Goal: Transaction & Acquisition: Purchase product/service

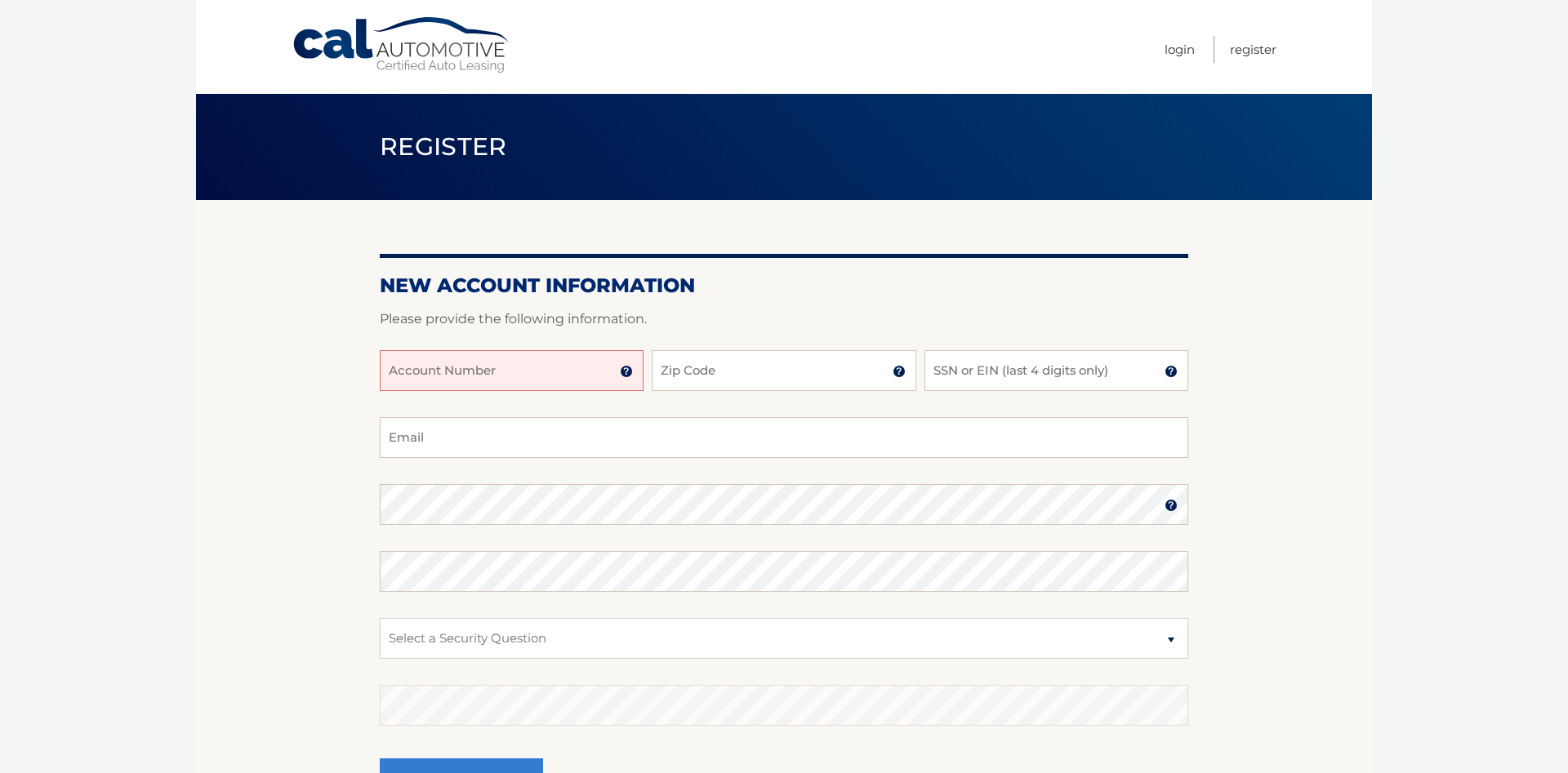
click at [568, 377] on input "Account Number" at bounding box center [511, 370] width 264 height 41
click at [700, 374] on input "Zip Code" at bounding box center [783, 370] width 264 height 41
click at [999, 366] on input "SSN or EIN (last 4 digits only)" at bounding box center [1056, 370] width 264 height 41
click at [722, 368] on input "Zip Code" at bounding box center [783, 370] width 264 height 41
type input "07208"
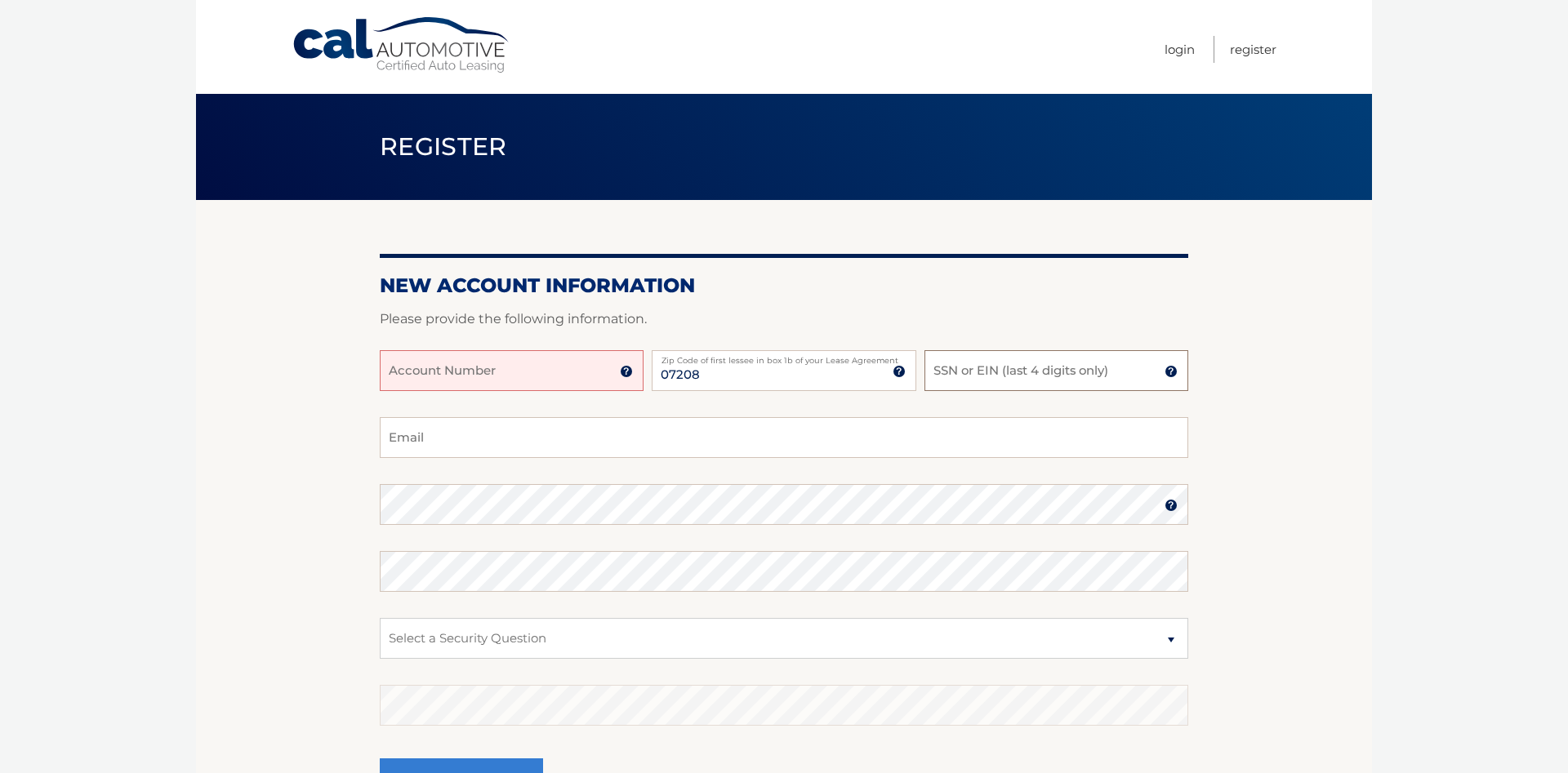
click at [1067, 370] on input "SSN or EIN (last 4 digits only)" at bounding box center [1056, 370] width 264 height 41
type input "4"
type input "9026"
click at [574, 374] on input "Account Number" at bounding box center [511, 370] width 264 height 41
type input "44456009596"
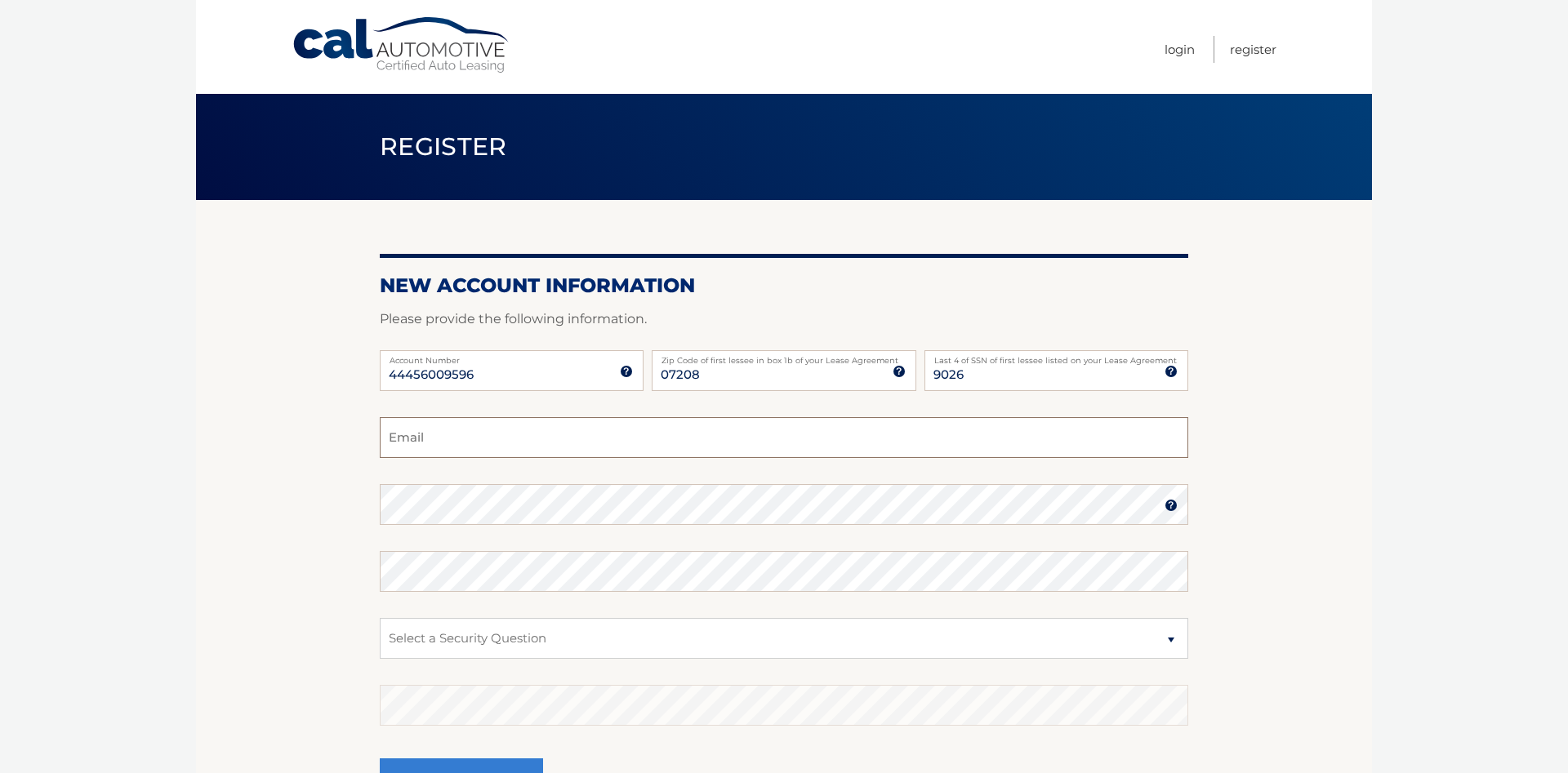
click at [449, 447] on input "Email" at bounding box center [783, 438] width 808 height 41
type input "HIKMAT.KARAMI@GMAIL.COM"
click at [223, 473] on section "New Account Information Please provide the following information. 44456009596 A…" at bounding box center [783, 518] width 1176 height 638
click at [379, 618] on select "Select a Security Question What was the name of your elementary school? What is…" at bounding box center [783, 638] width 808 height 41
select select "5"
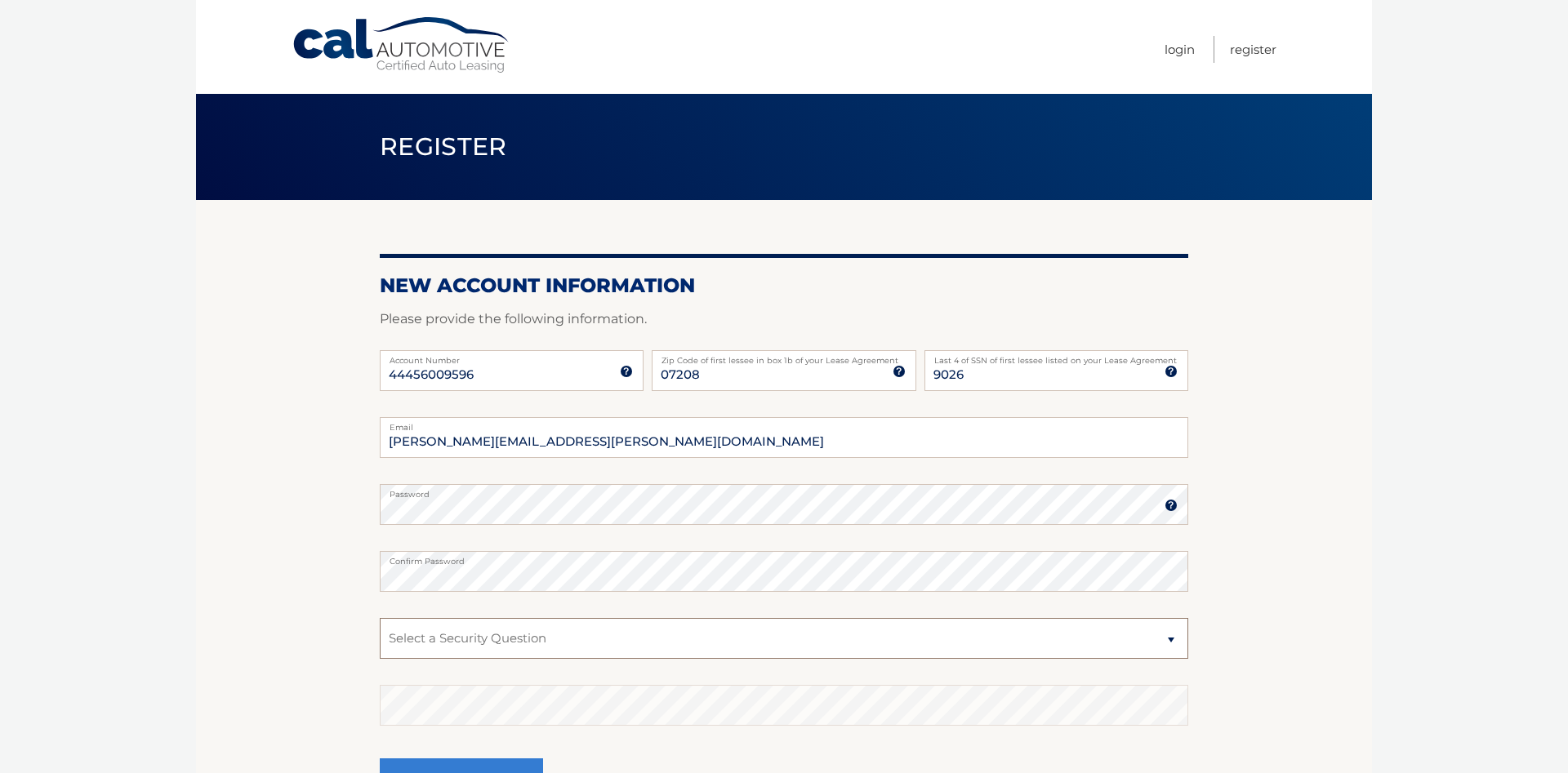
click option "What was your childhood phone number including area code? (e.g., 000-000-0000)" at bounding box center [0, 0] width 0 height 0
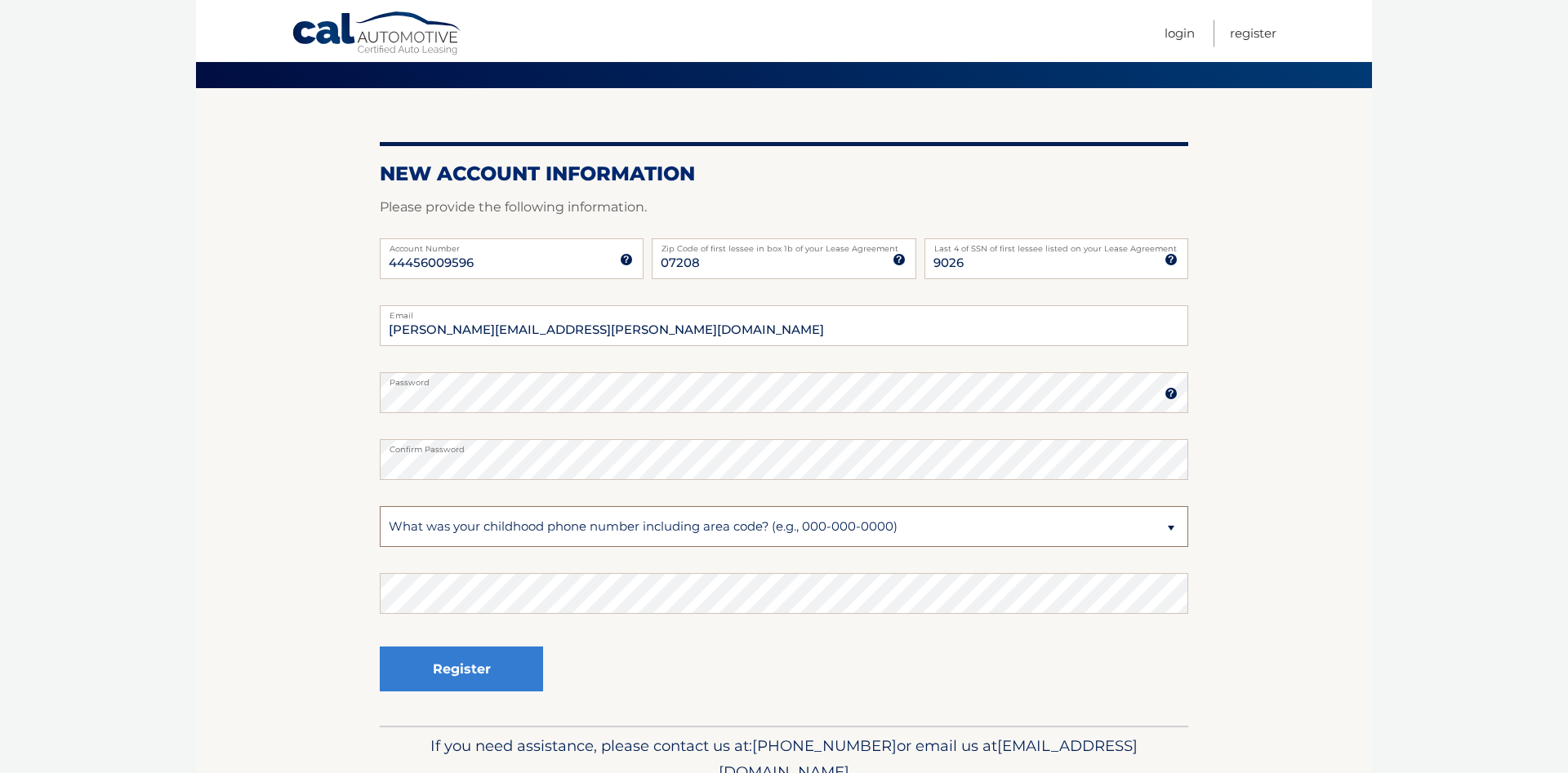
scroll to position [167, 0]
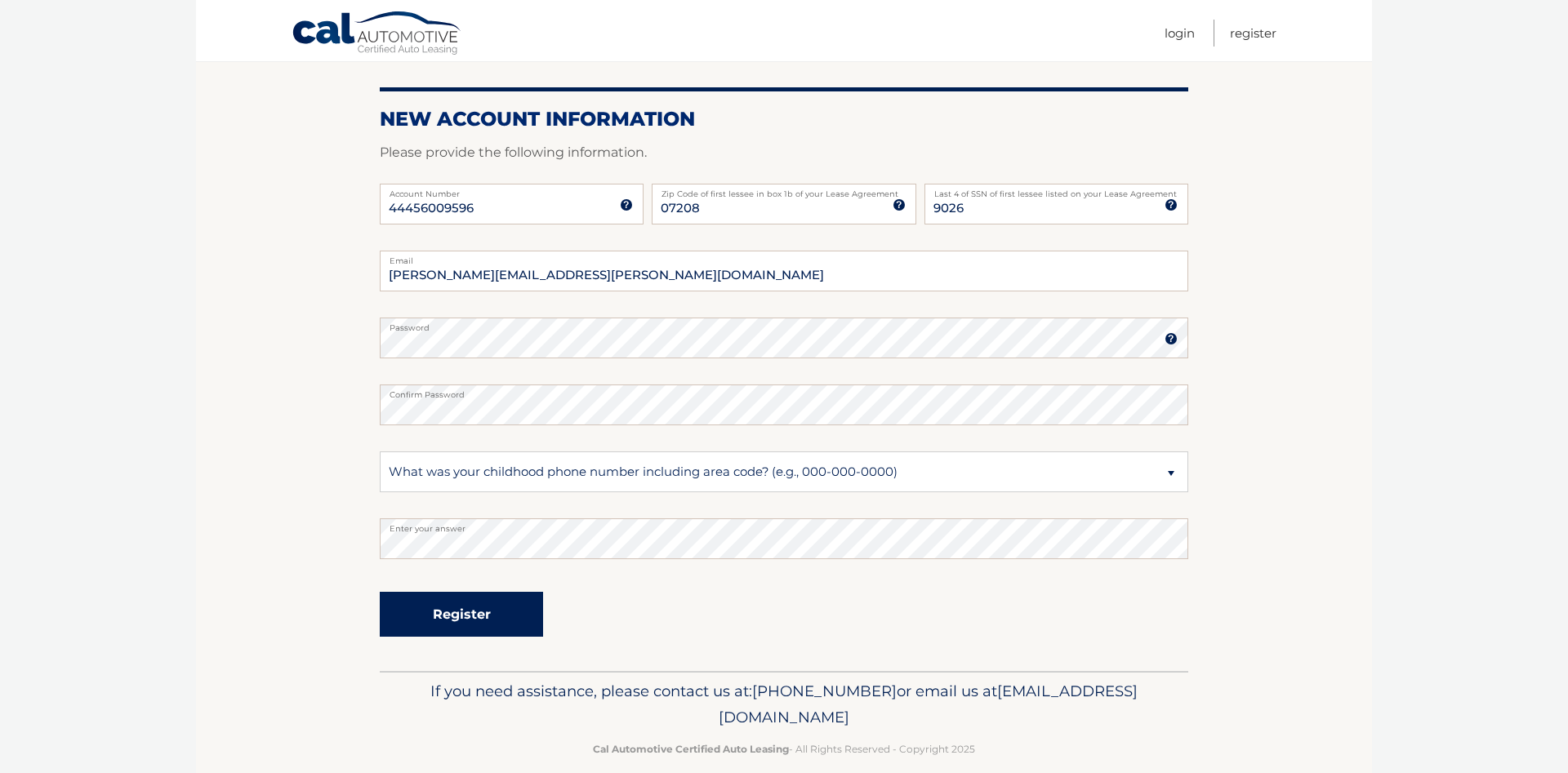
click at [438, 612] on button "Register" at bounding box center [461, 614] width 163 height 45
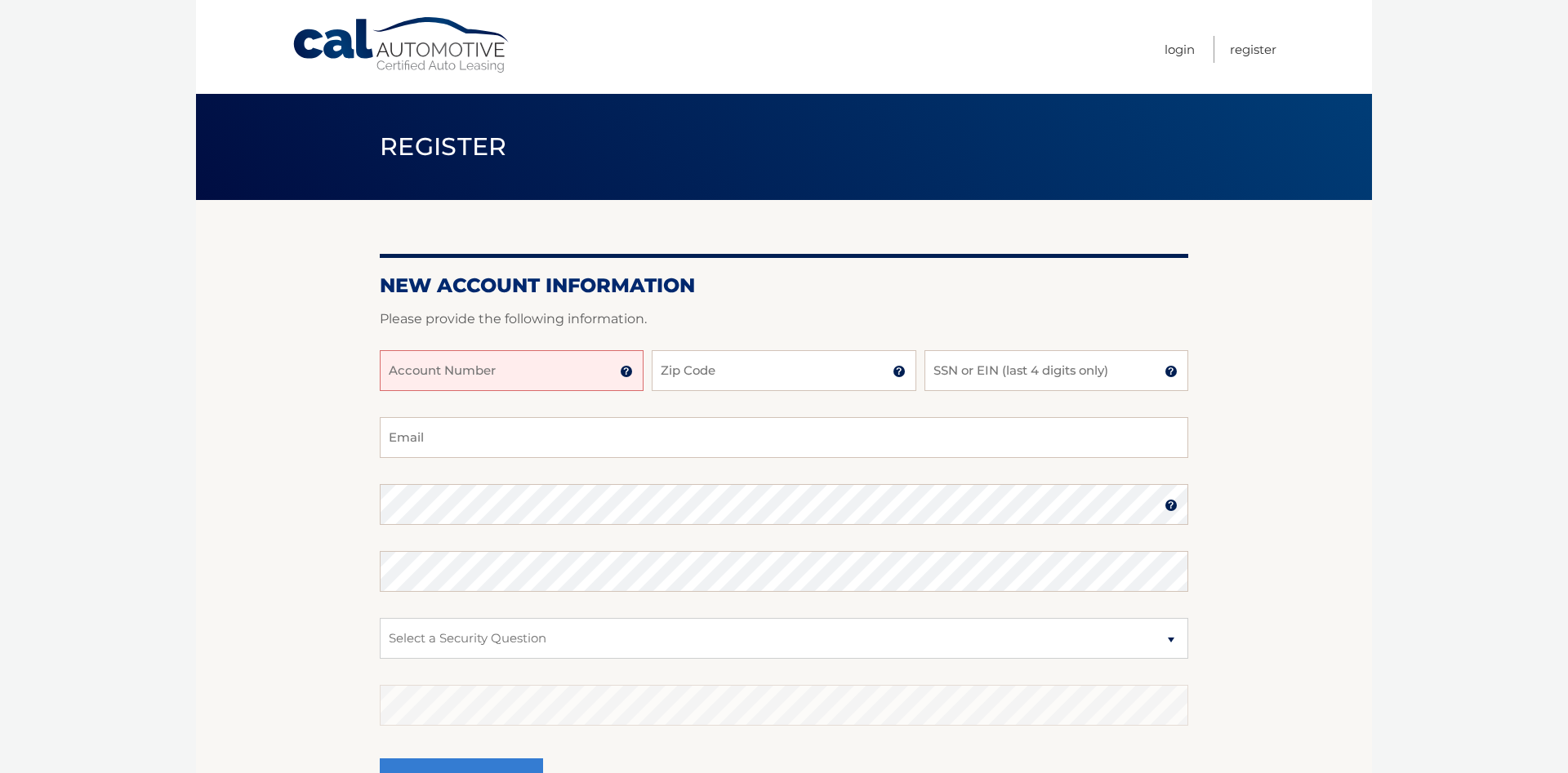
click at [548, 378] on input "Account Number" at bounding box center [511, 370] width 264 height 41
type input "44456009596"
click at [769, 369] on input "Zip Code" at bounding box center [783, 370] width 264 height 41
type input "07208"
click at [989, 371] on input "SSN or EIN (last 4 digits only)" at bounding box center [1056, 370] width 264 height 41
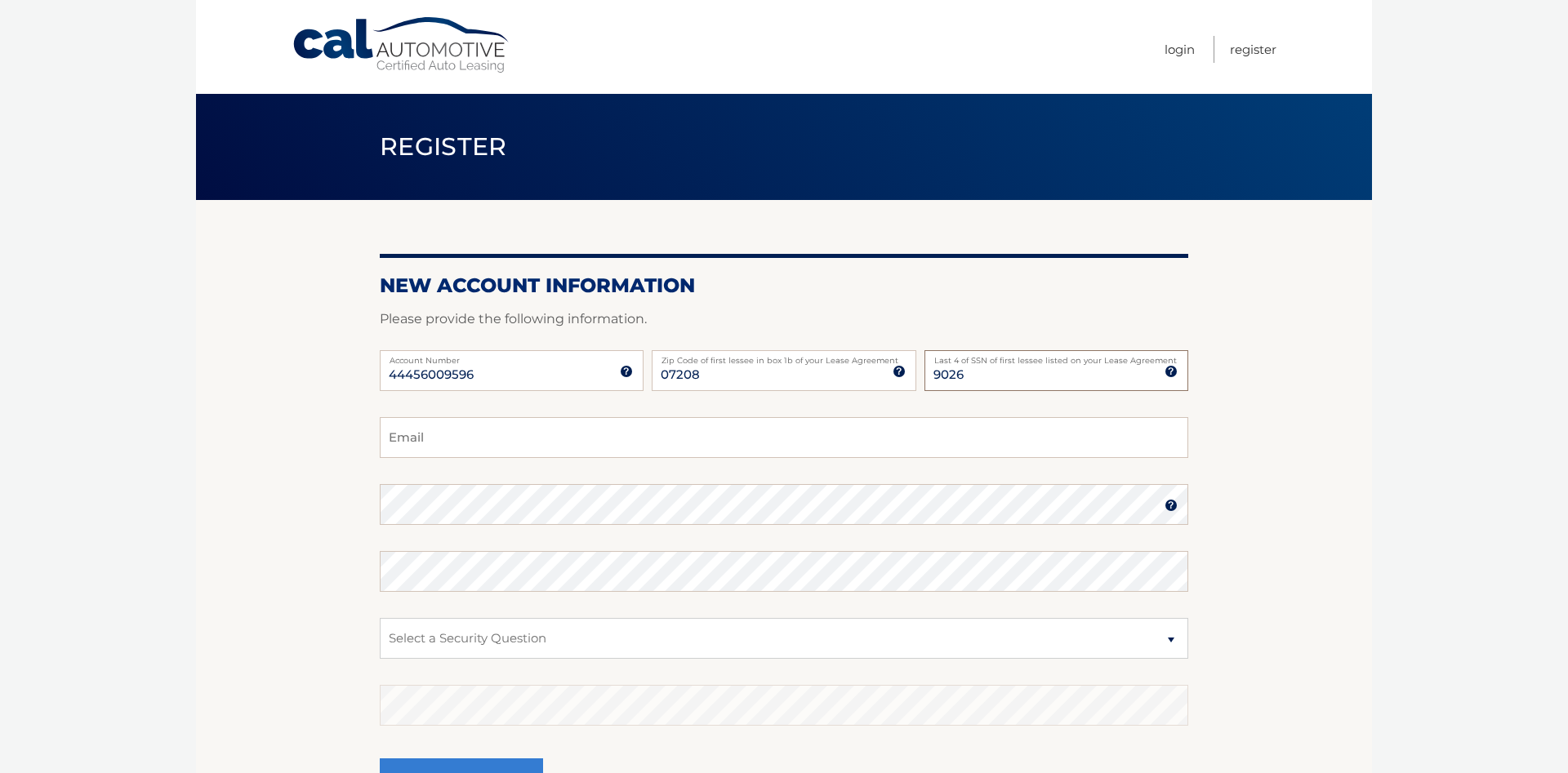
type input "9026"
click at [504, 438] on input "Email" at bounding box center [783, 438] width 808 height 41
type input "HIKMAT6683@GMAIL.COM"
click at [379, 618] on select "Select a Security Question What was the name of your elementary school? What is…" at bounding box center [783, 638] width 808 height 41
select select "5"
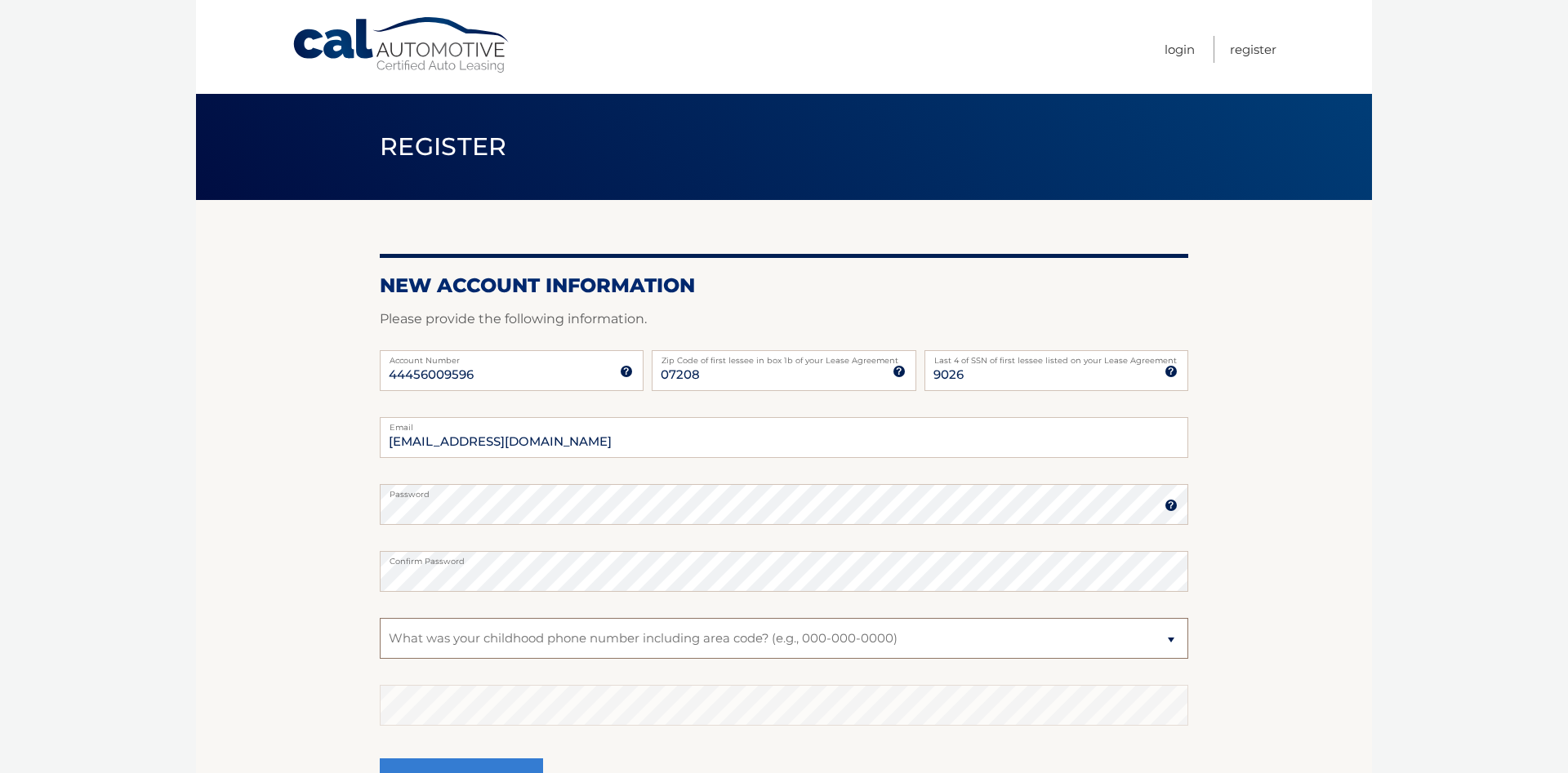
click option "What was your childhood phone number including area code? (e.g., 000-000-0000)" at bounding box center [0, 0] width 0 height 0
click at [242, 582] on section "New Account Information Please provide the following information. 44456009596 A…" at bounding box center [783, 518] width 1176 height 638
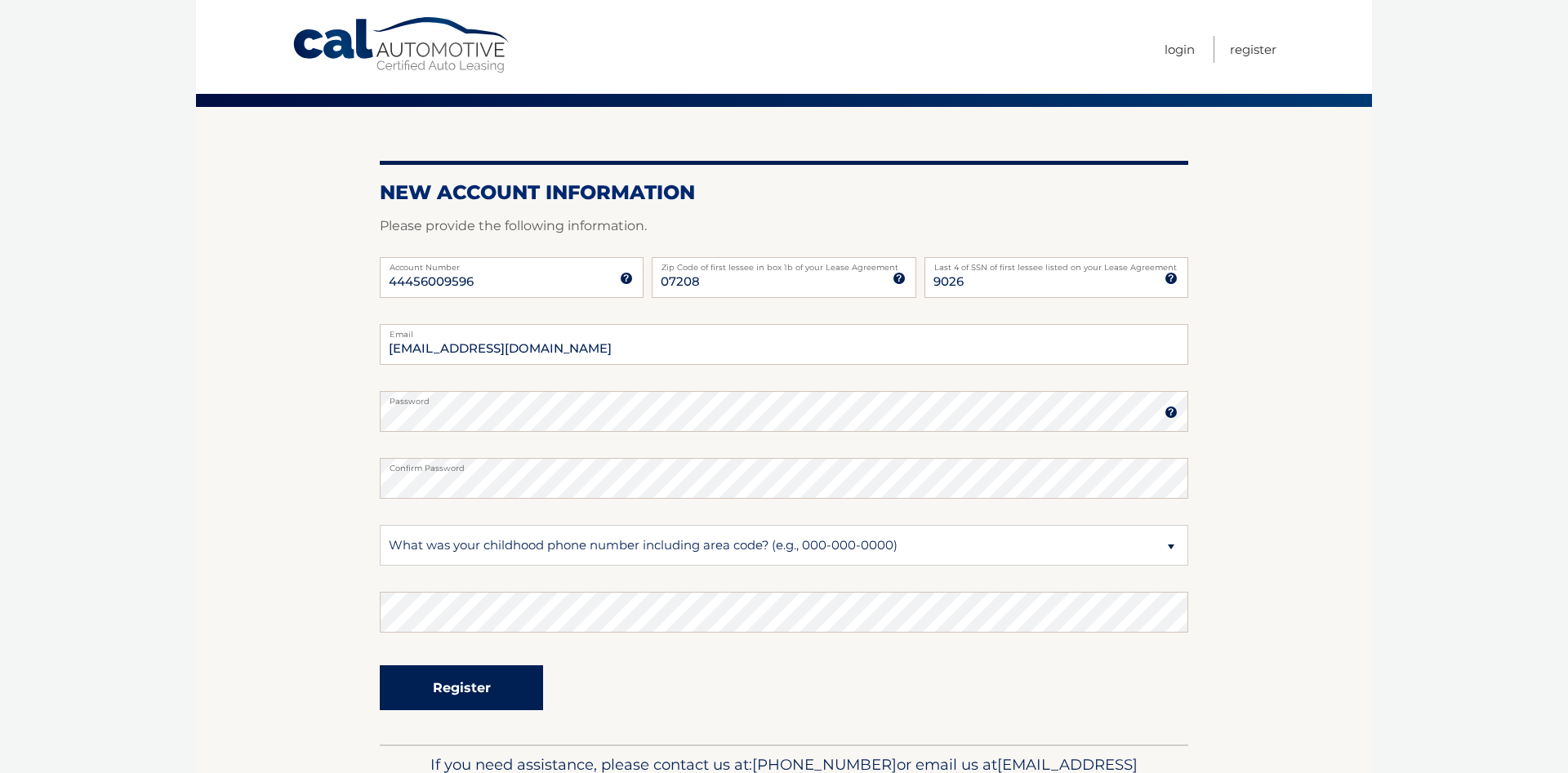
scroll to position [167, 0]
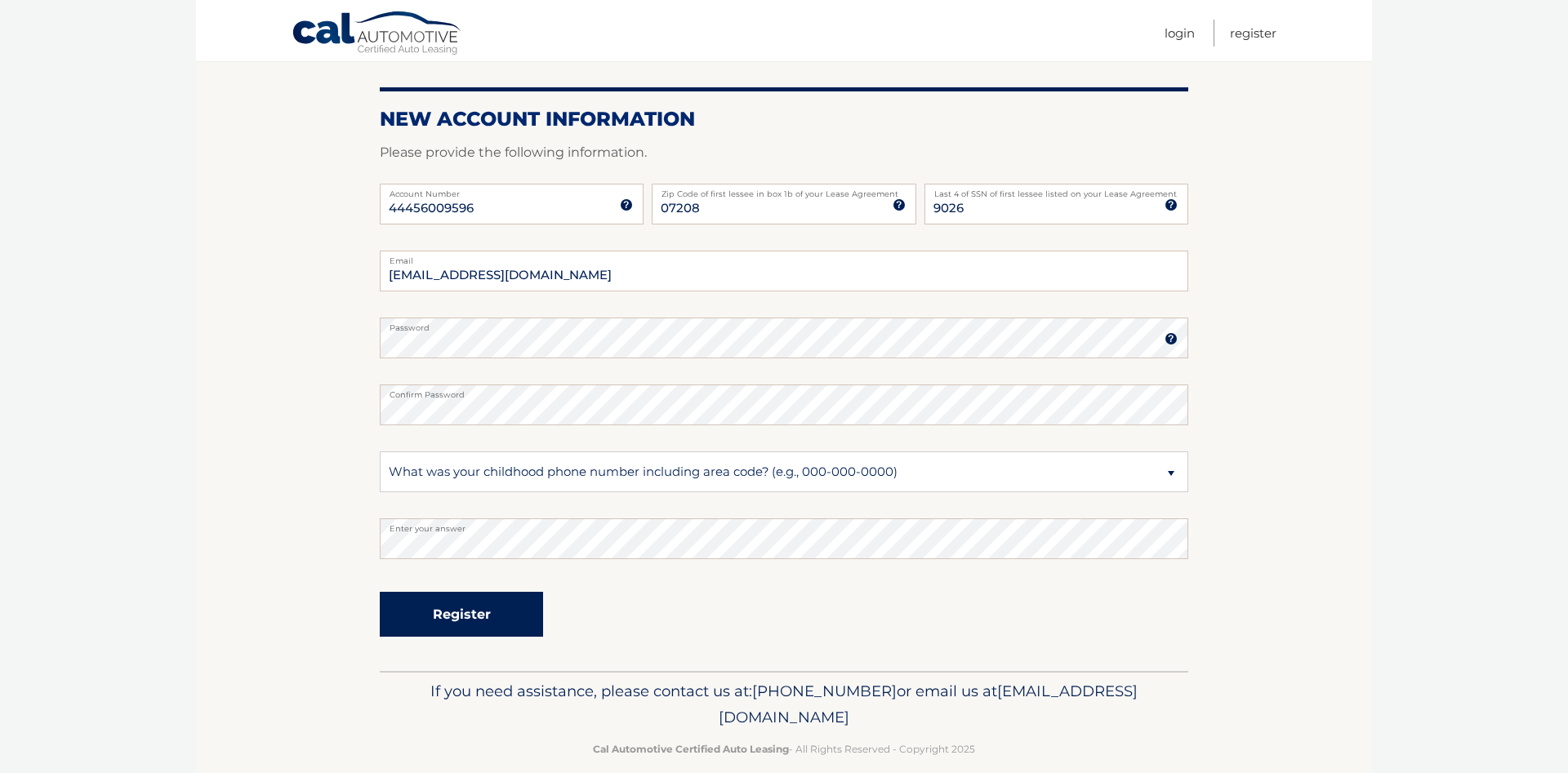
click at [456, 607] on button "Register" at bounding box center [461, 614] width 163 height 45
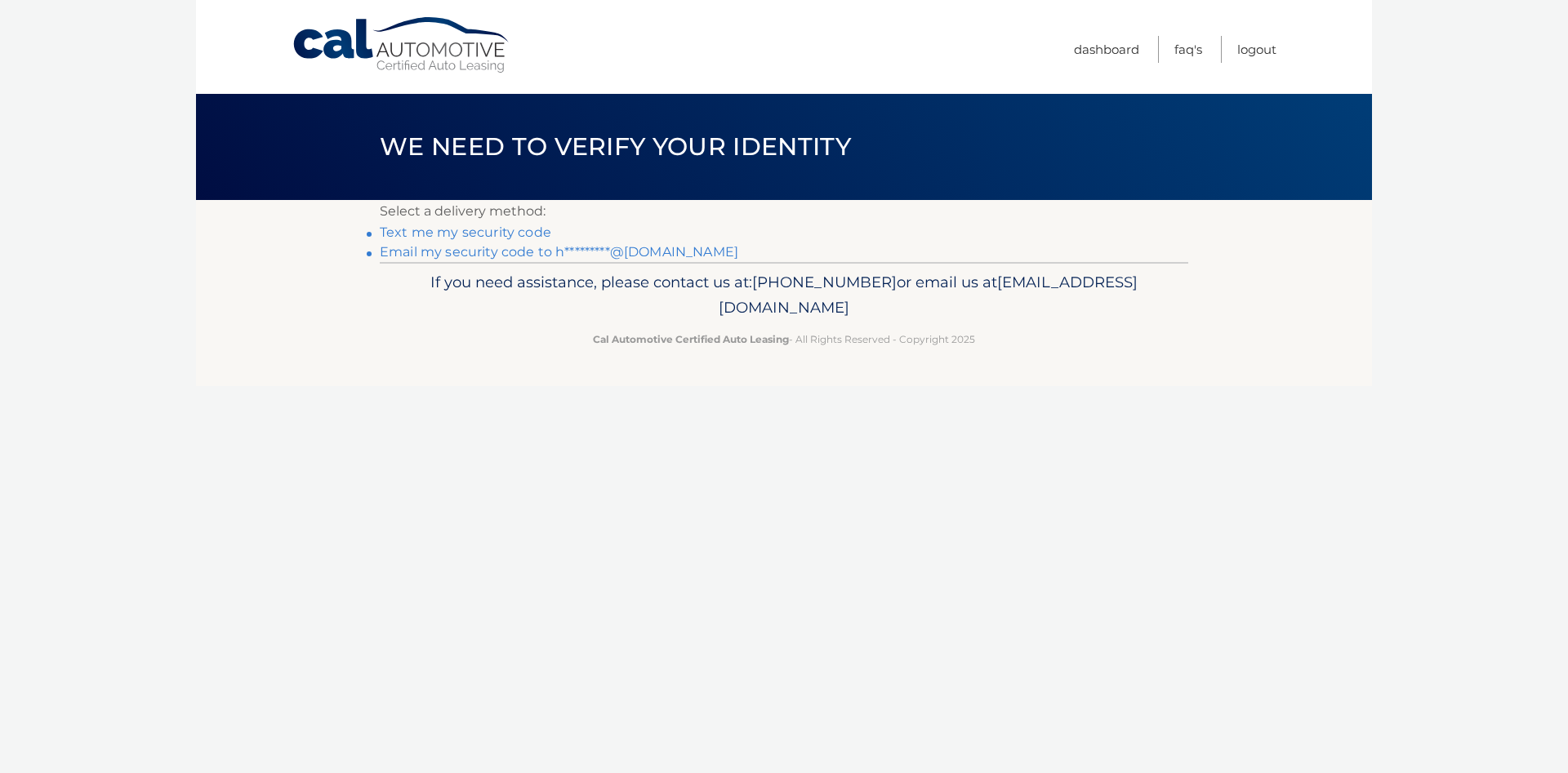
click at [463, 258] on link "Email my security code to h*********@[DOMAIN_NAME]" at bounding box center [559, 251] width 359 height 15
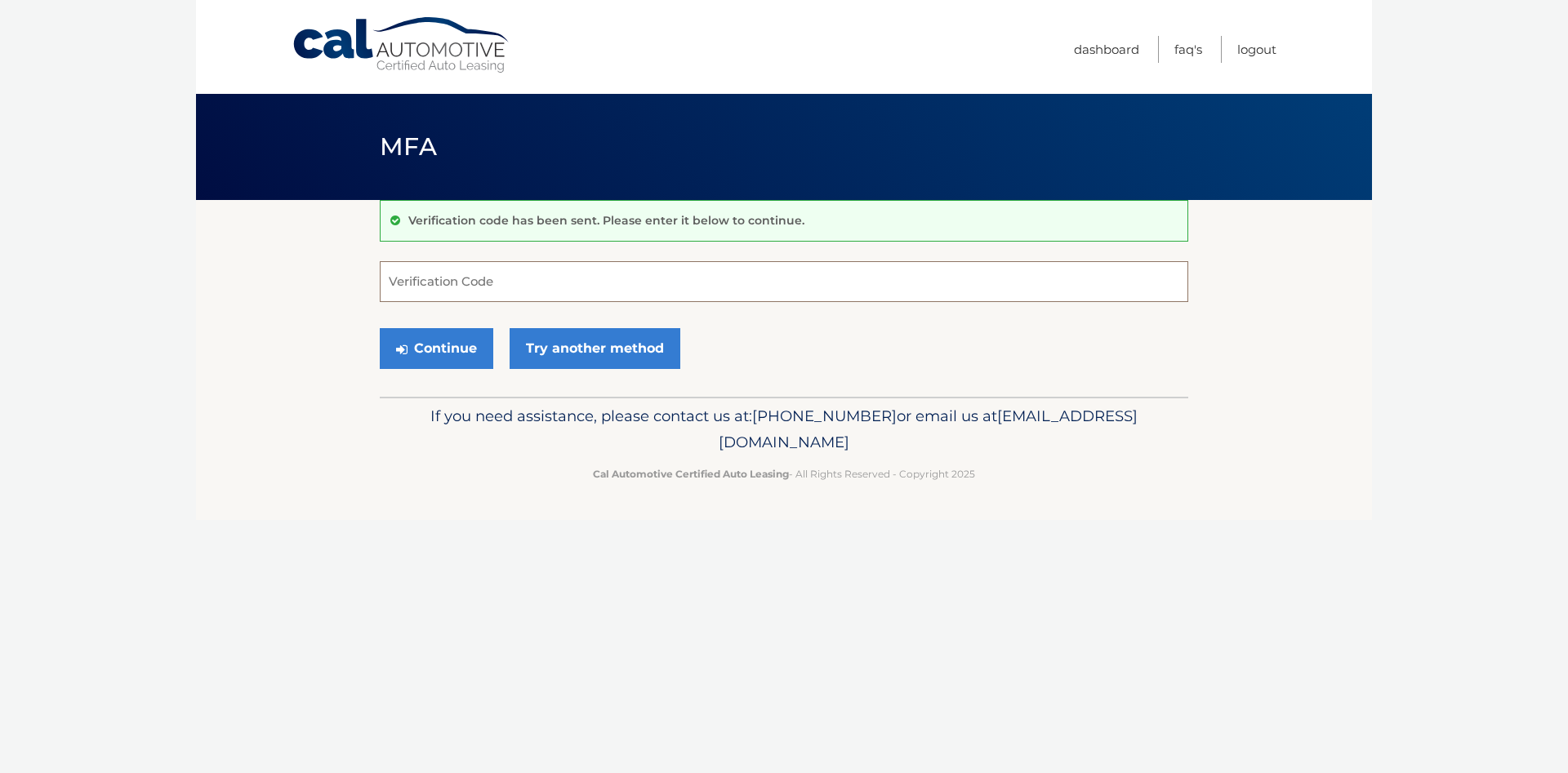
click at [648, 282] on input "Verification Code" at bounding box center [783, 282] width 808 height 41
paste input "346519"
type input "346519"
click at [450, 343] on button "Continue" at bounding box center [436, 349] width 114 height 41
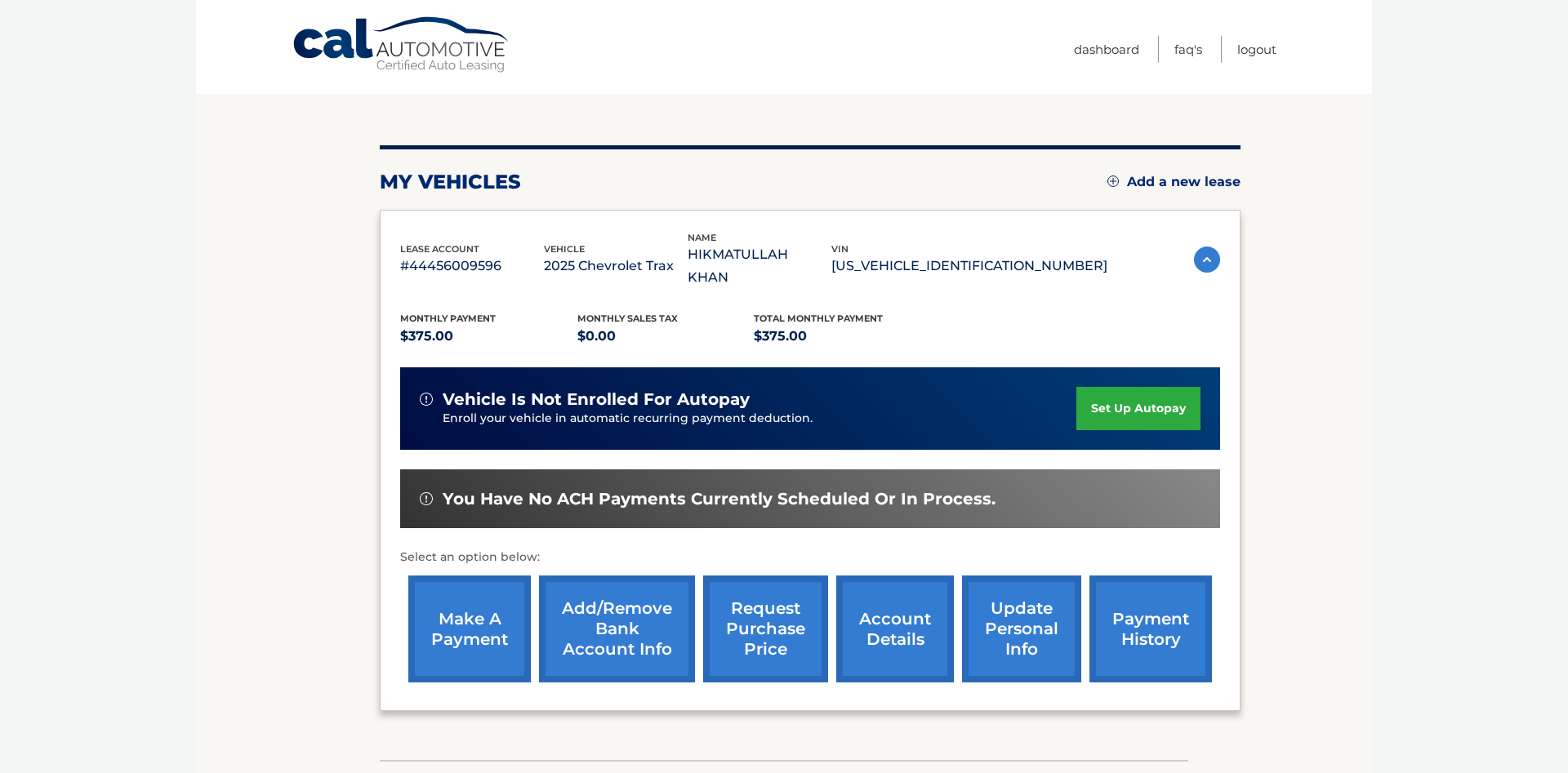
scroll to position [167, 0]
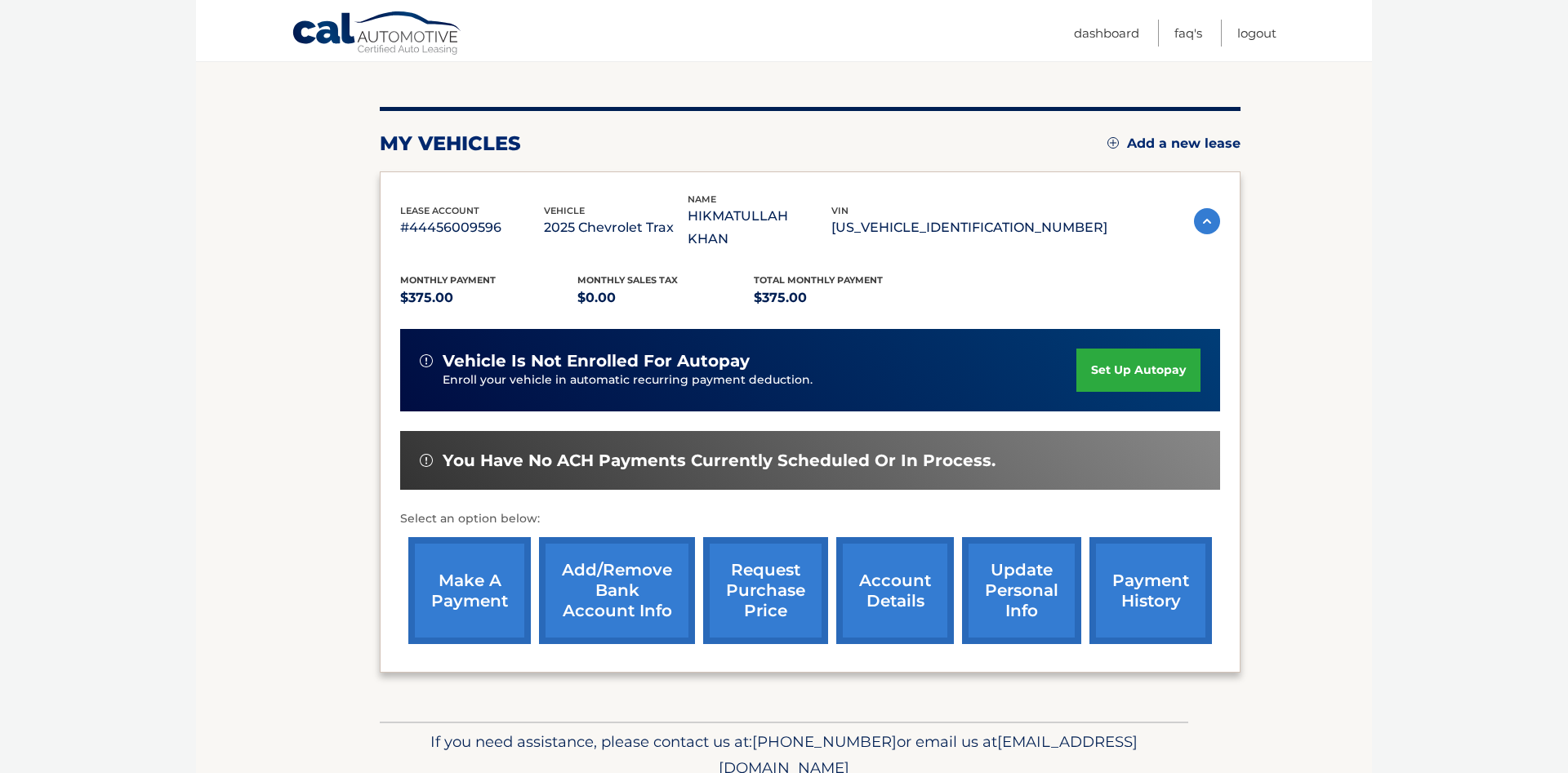
click at [489, 571] on link "make a payment" at bounding box center [469, 590] width 123 height 107
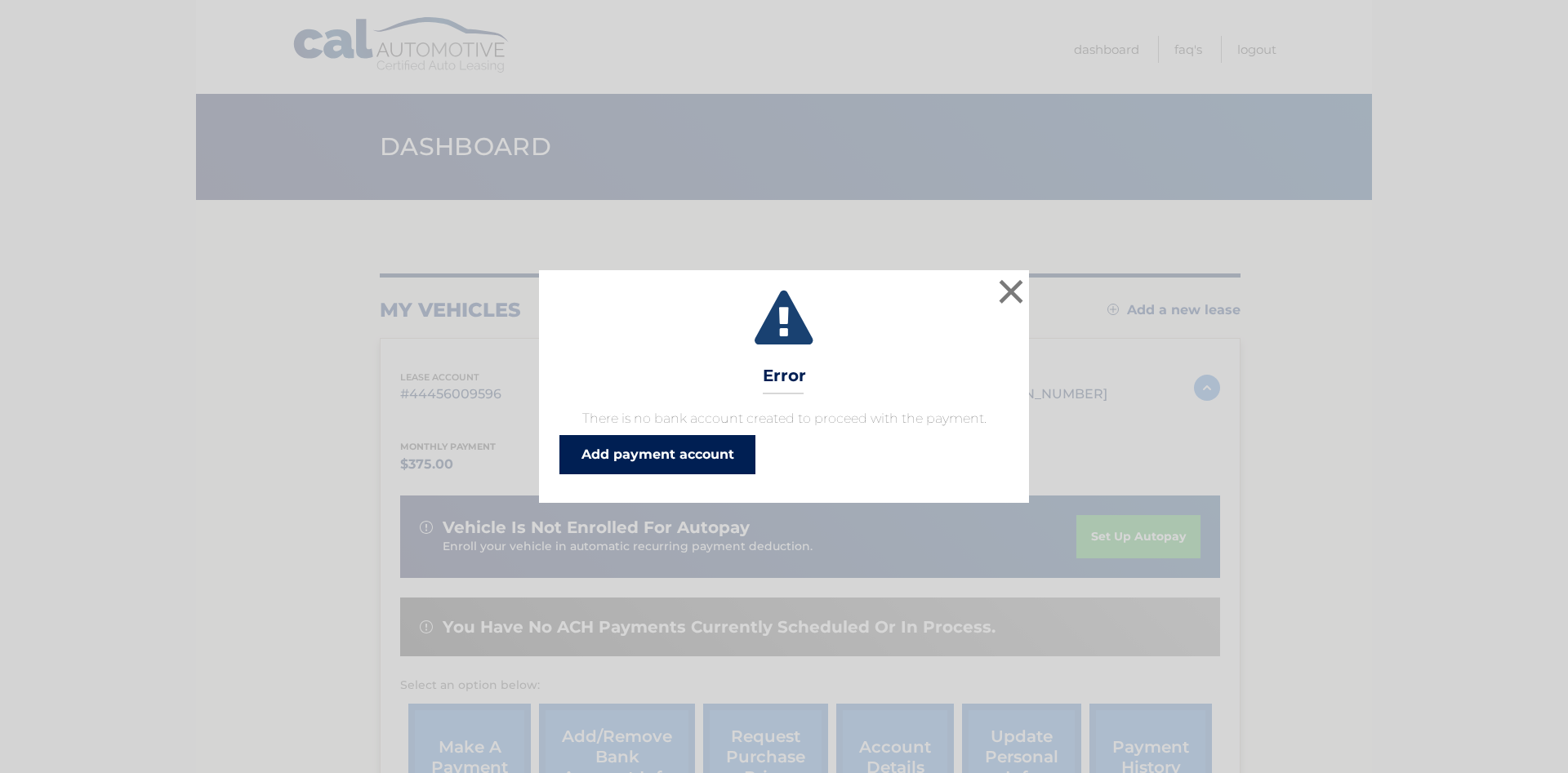
click at [650, 454] on link "Add payment account" at bounding box center [657, 455] width 196 height 39
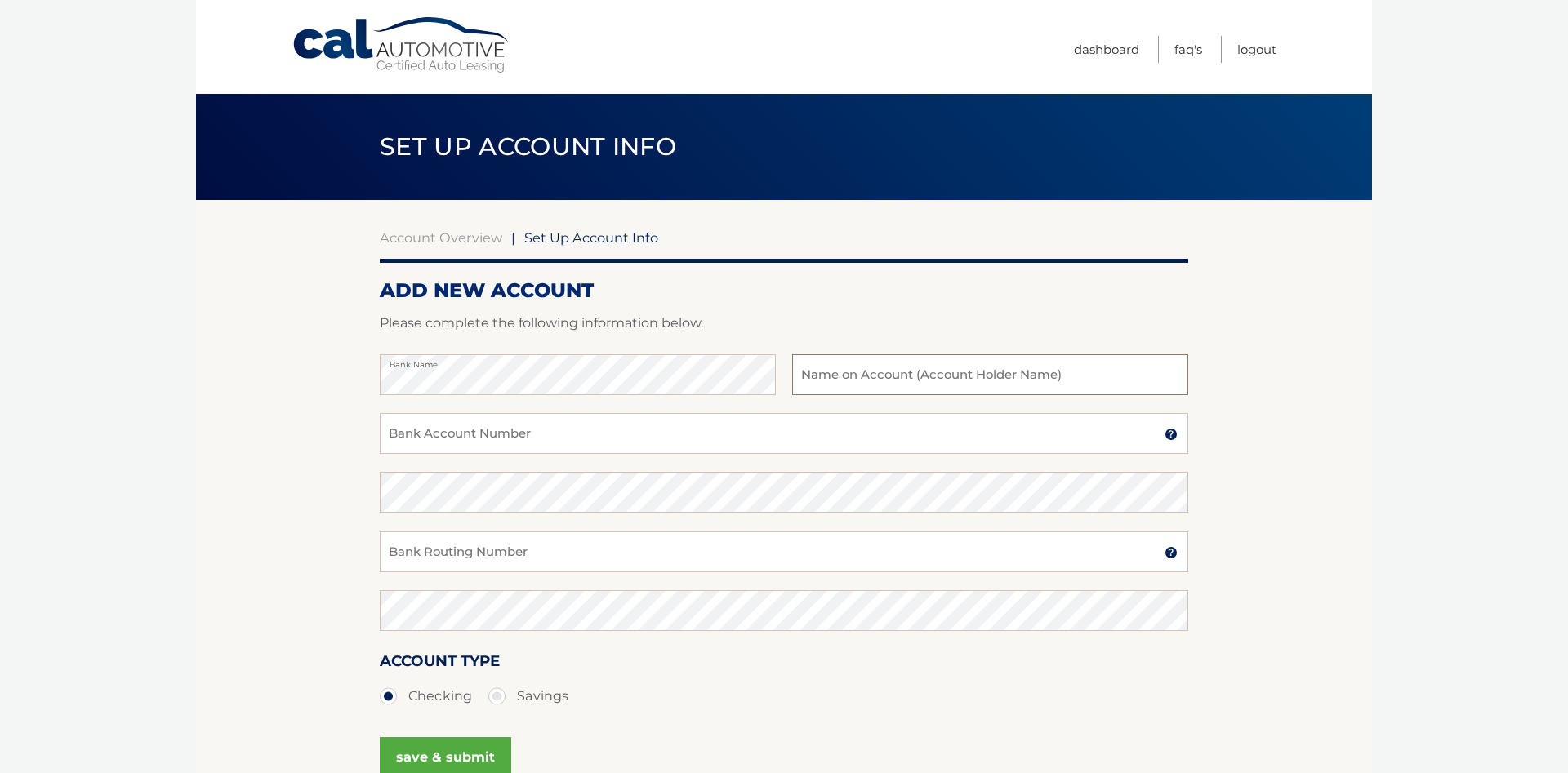
drag, startPoint x: 1052, startPoint y: 357, endPoint x: 1048, endPoint y: 373, distance: 16.5
click at [1050, 368] on input "text" at bounding box center [989, 375] width 396 height 41
type input "G"
type input "HIKMATULLAH KHAN"
click at [777, 436] on input "Bank Account Number" at bounding box center [783, 434] width 808 height 41
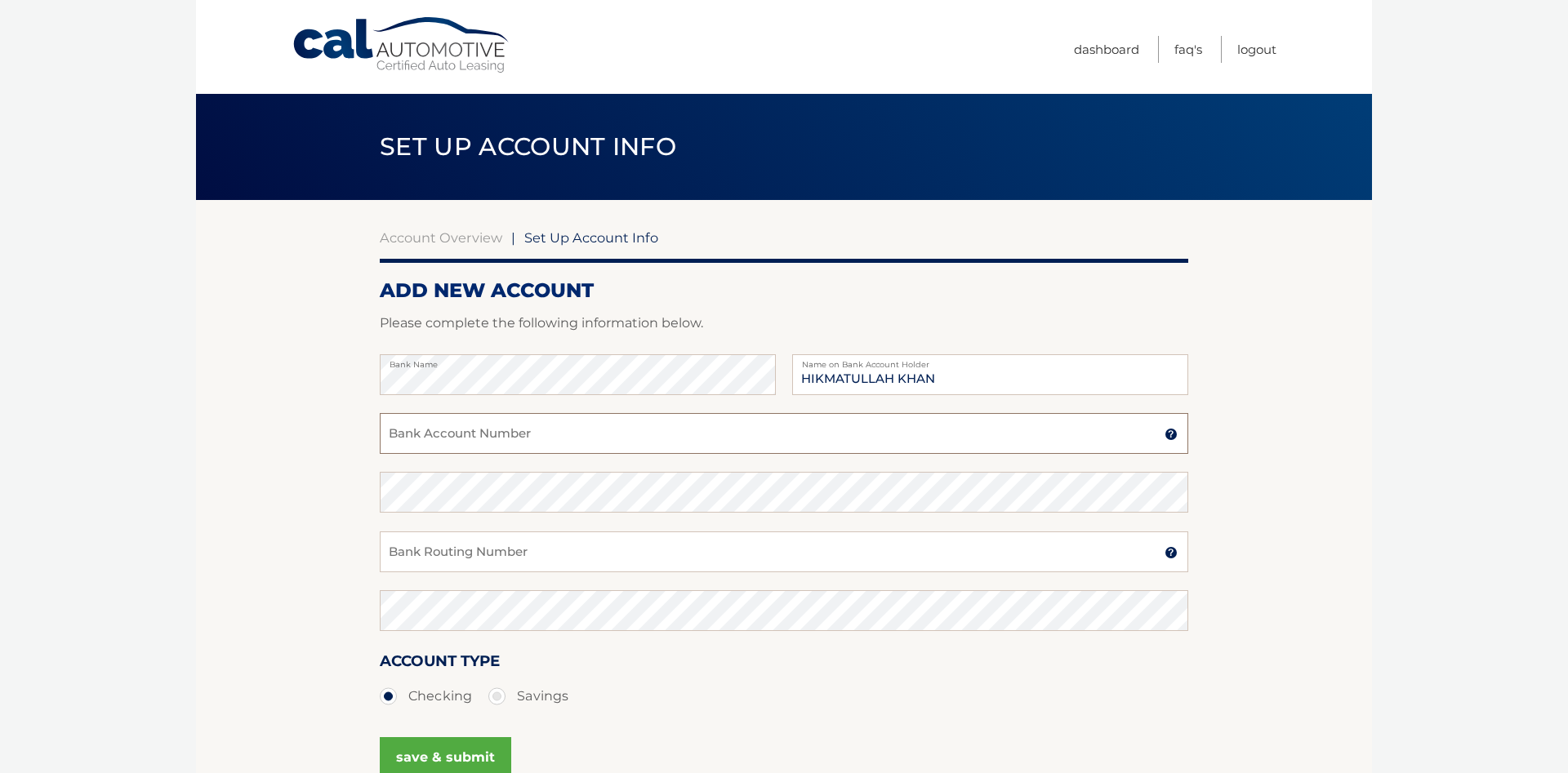
paste input "381043869859"
type input "381043869859"
click at [196, 461] on section "Account Overview | Set Up Account Info ADD NEW ACCOUNT Please complete the foll…" at bounding box center [783, 511] width 1176 height 622
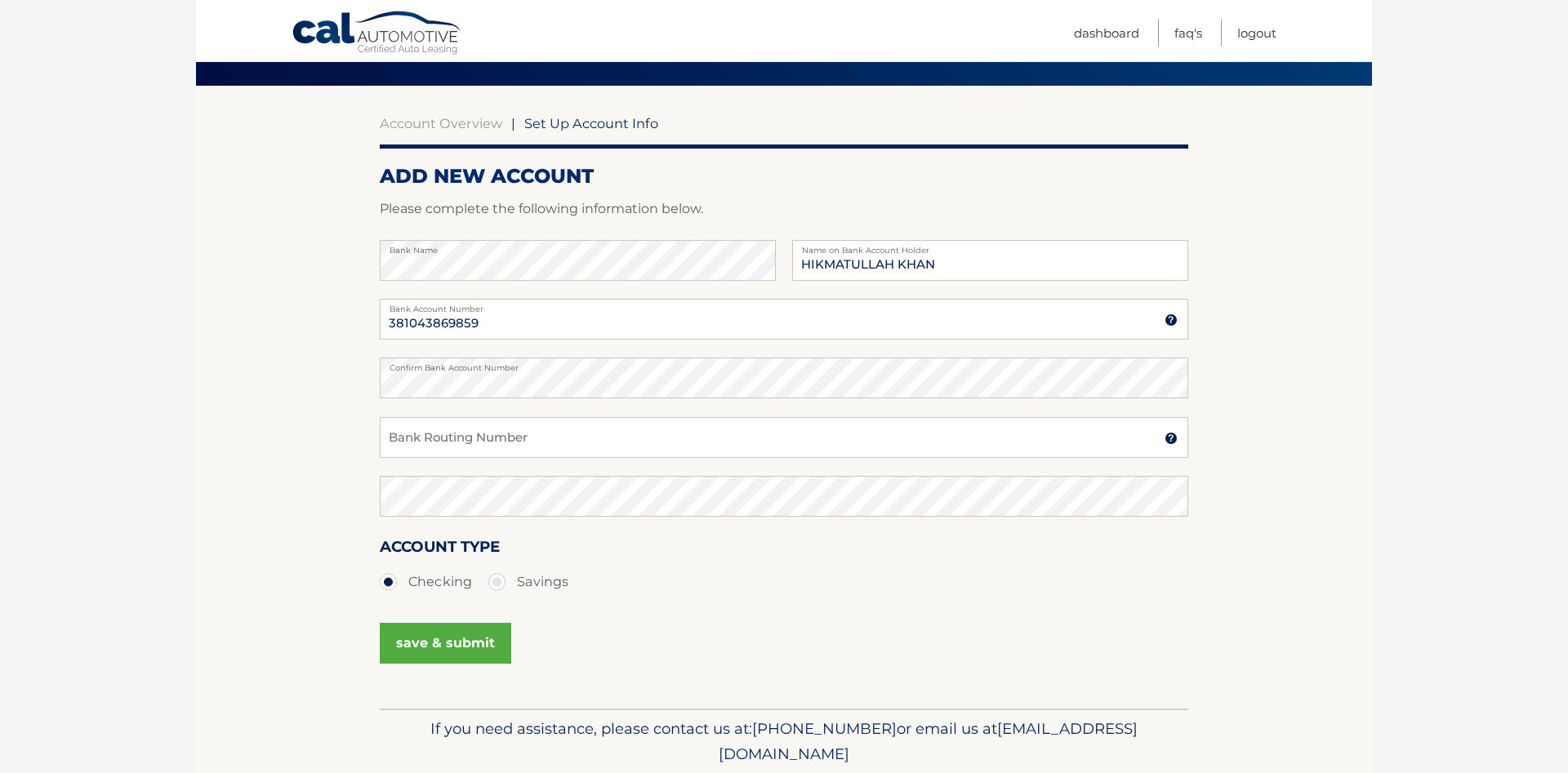
scroll to position [167, 0]
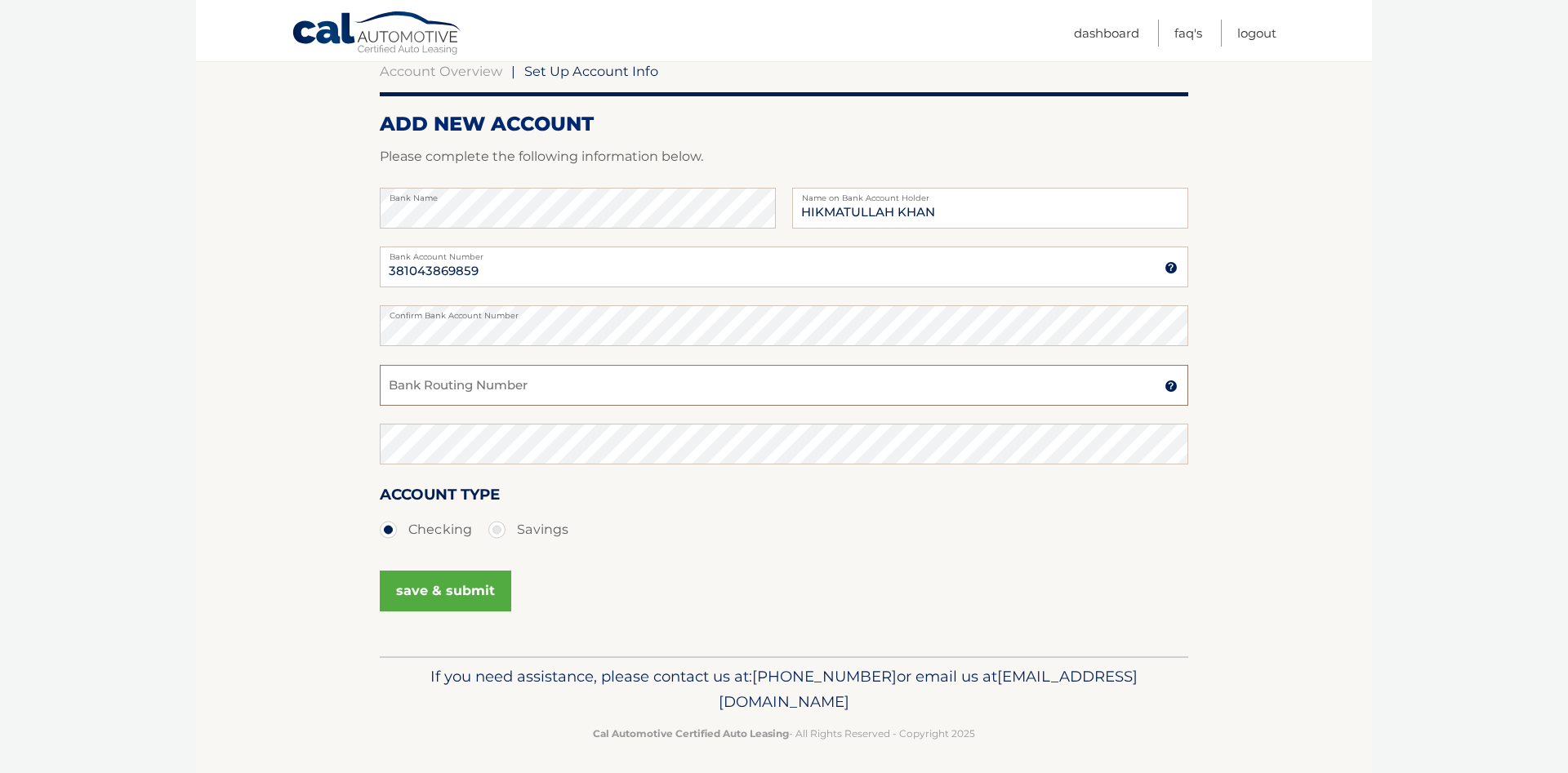
click at [536, 392] on input "Bank Routing Number" at bounding box center [783, 386] width 808 height 41
paste input "021200339"
type input "021200339"
click at [436, 591] on button "save & submit" at bounding box center [445, 591] width 132 height 41
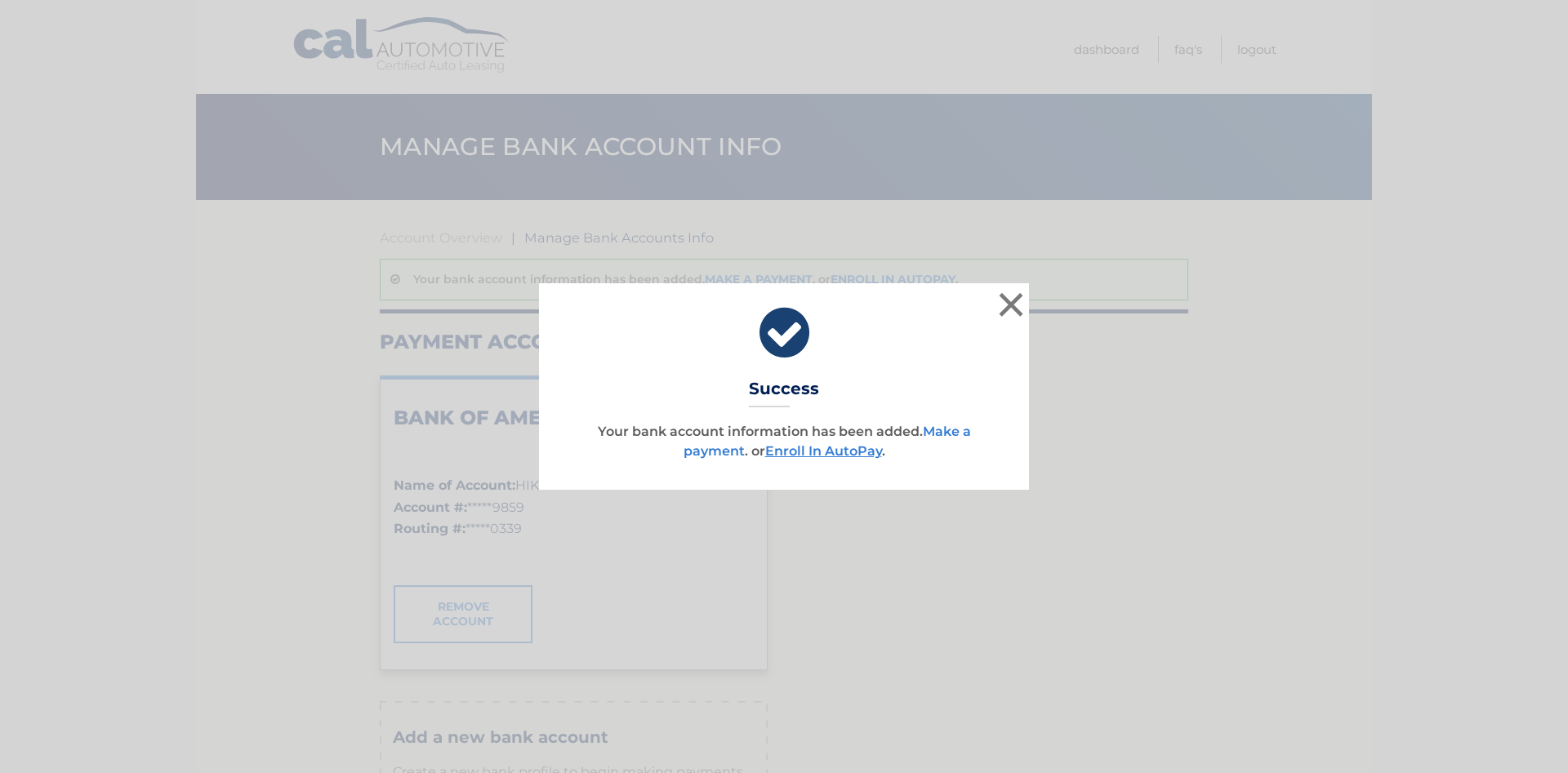
click at [960, 430] on link "Make a payment" at bounding box center [827, 440] width 287 height 35
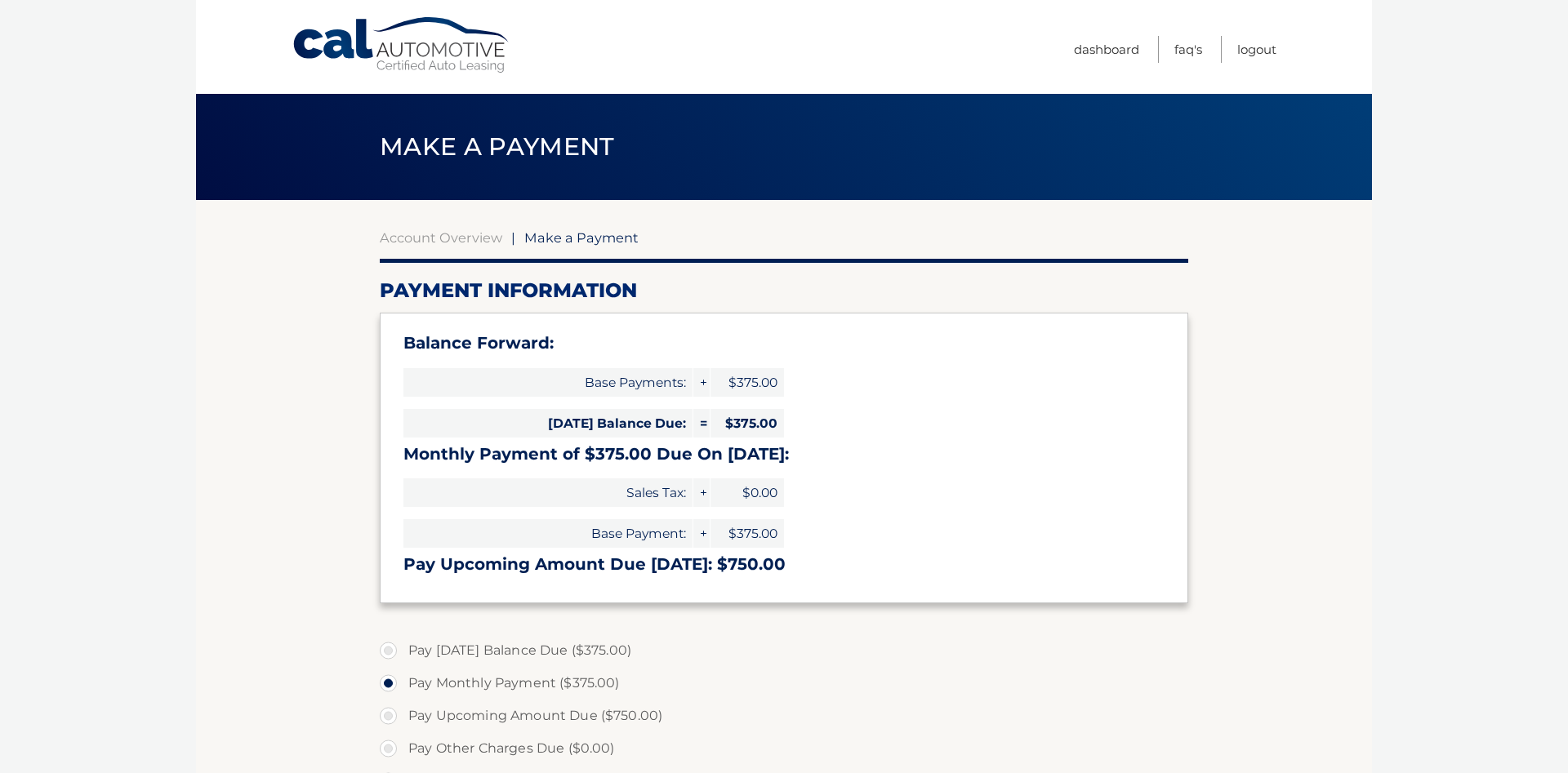
select select "ZTFmOWY2ZDgtZTMyMy00ZTZiLWJmNjEtOTdiZDAzOTQyYTM4"
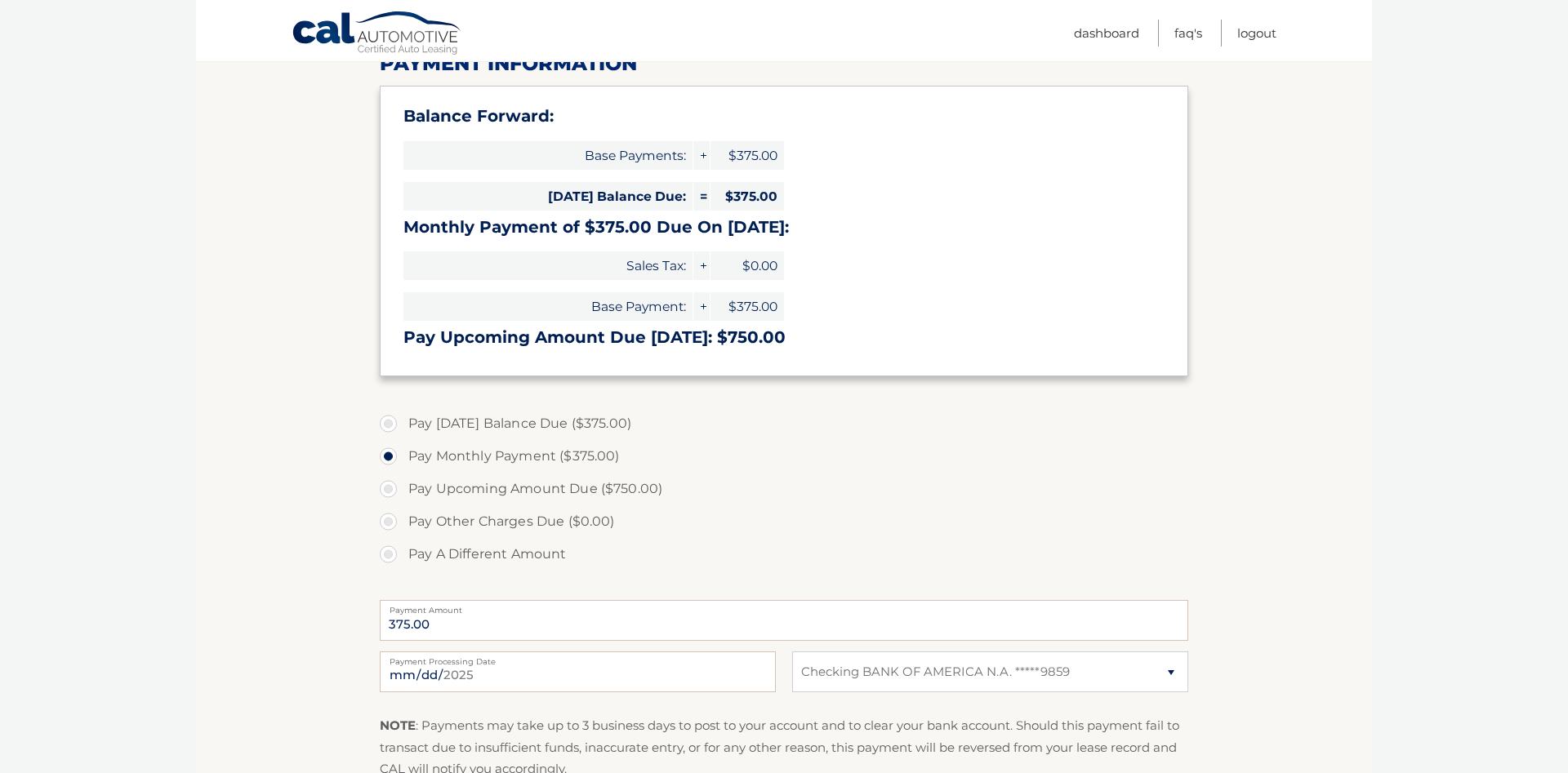
scroll to position [250, 0]
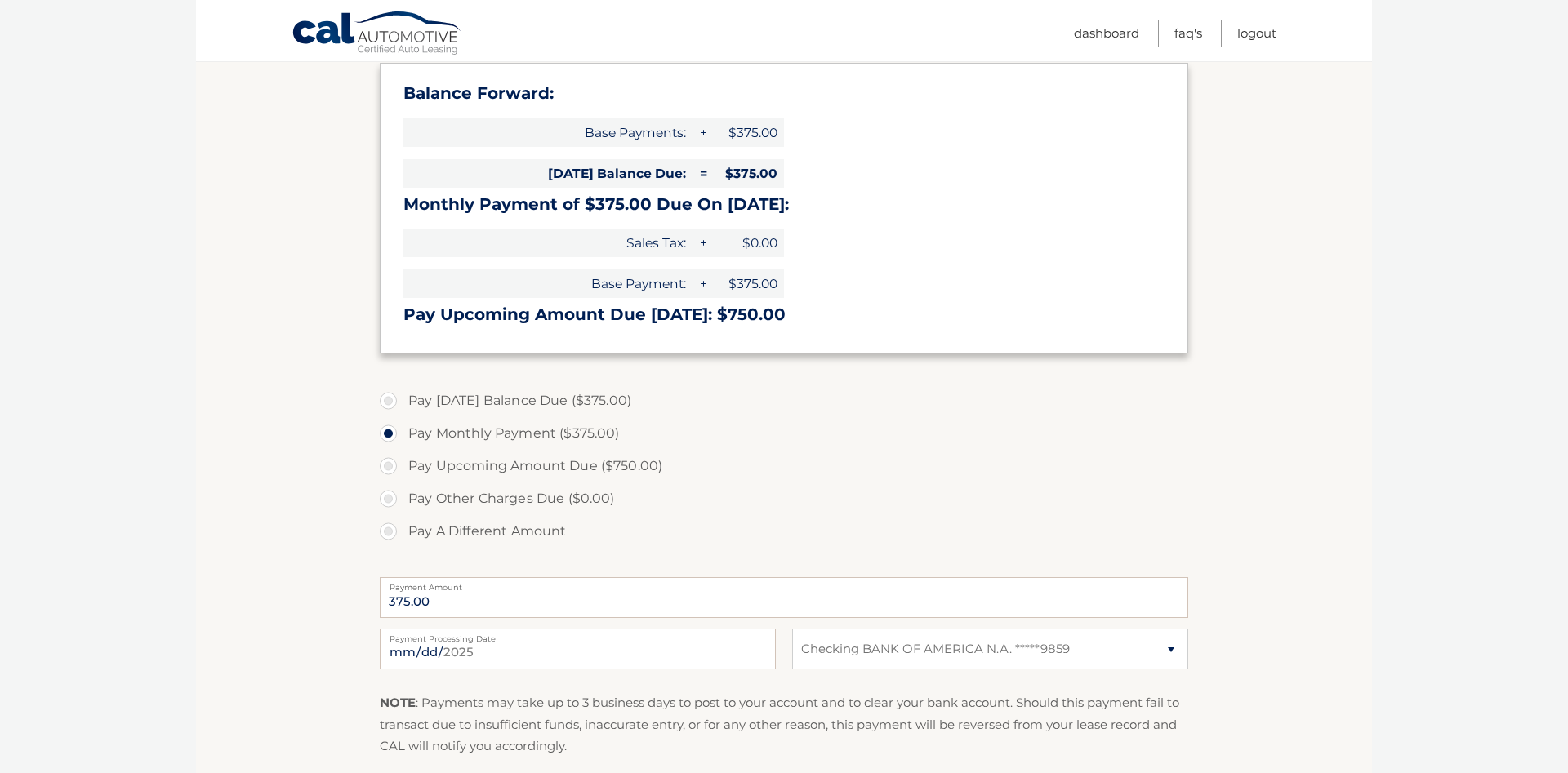
click at [392, 401] on label "Pay Today's Balance Due ($375.00)" at bounding box center [783, 401] width 808 height 32
click at [392, 401] on input "Pay Today's Balance Due ($375.00)" at bounding box center [395, 397] width 16 height 26
radio input "true"
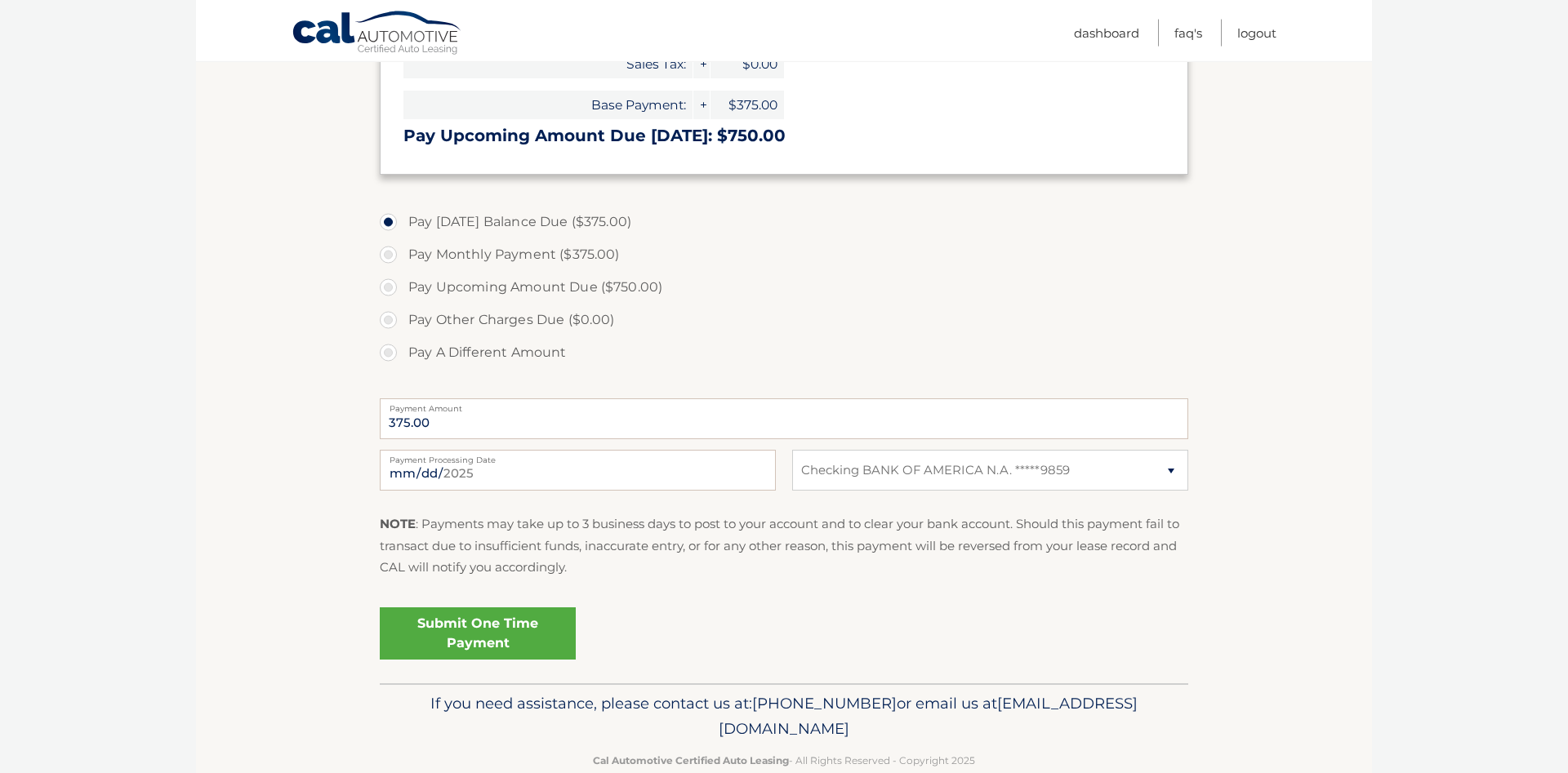
scroll to position [463, 0]
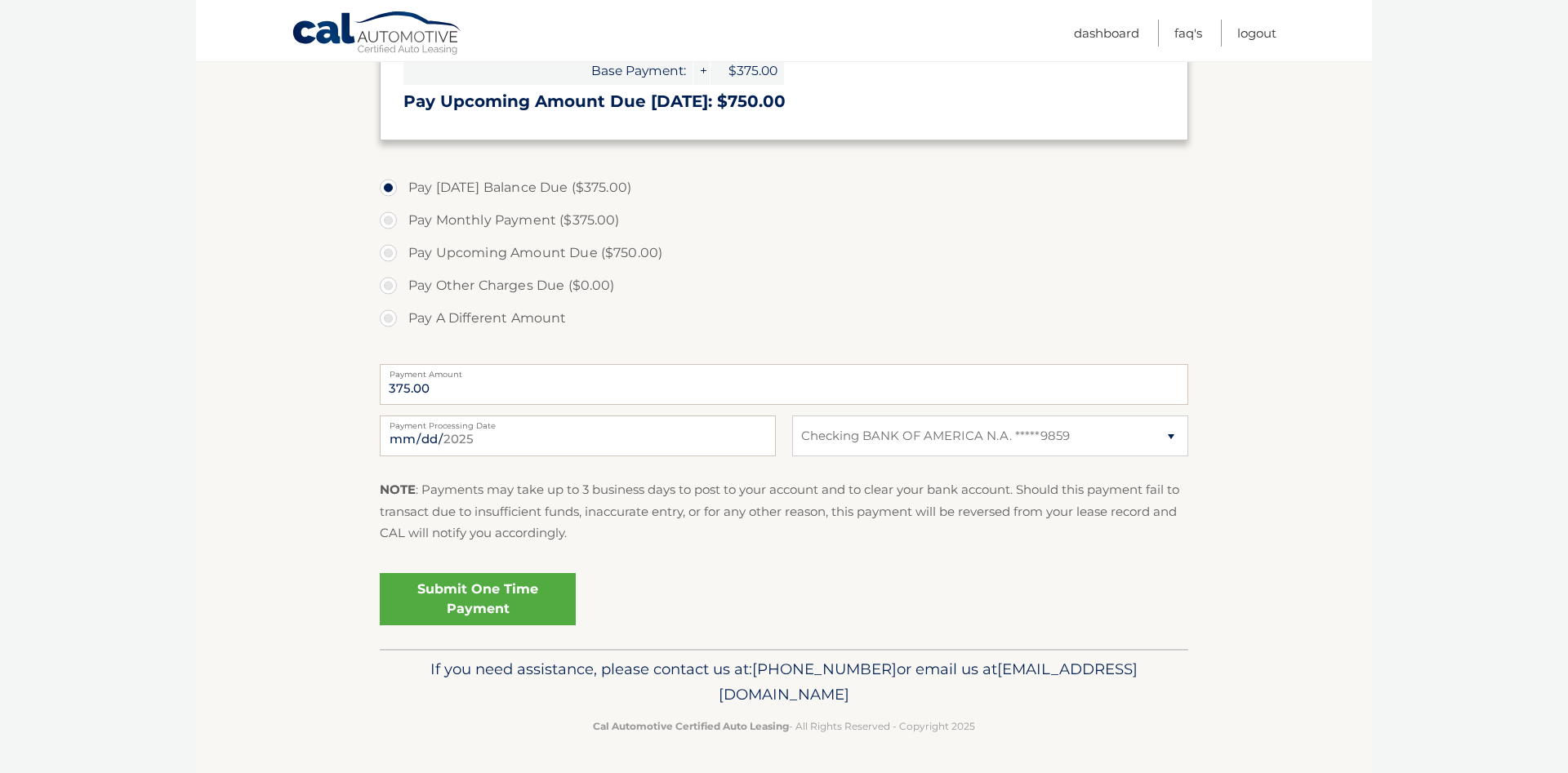
click at [454, 601] on link "Submit One Time Payment" at bounding box center [477, 599] width 196 height 52
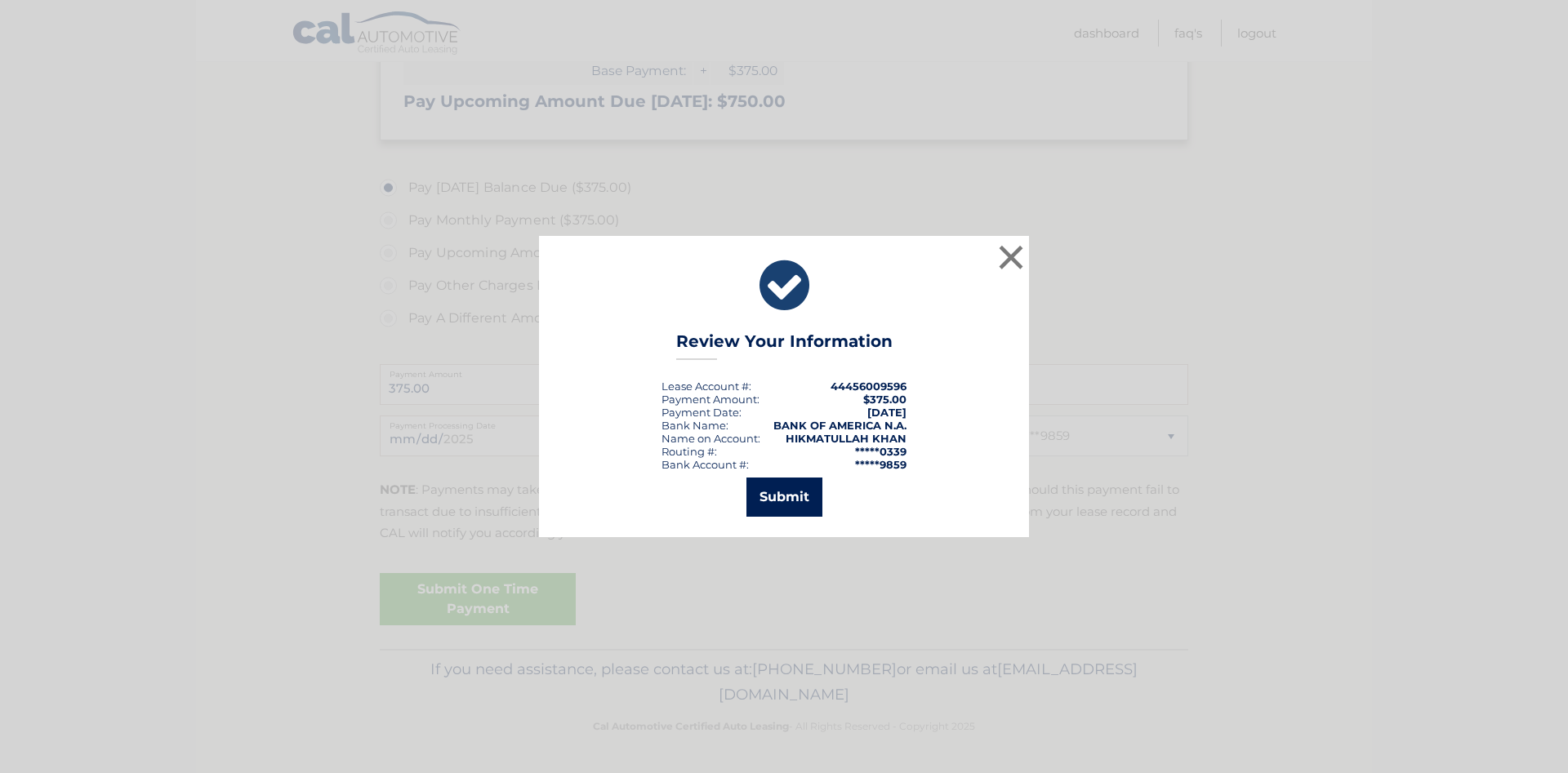
click at [785, 497] on button "Submit" at bounding box center [784, 497] width 76 height 39
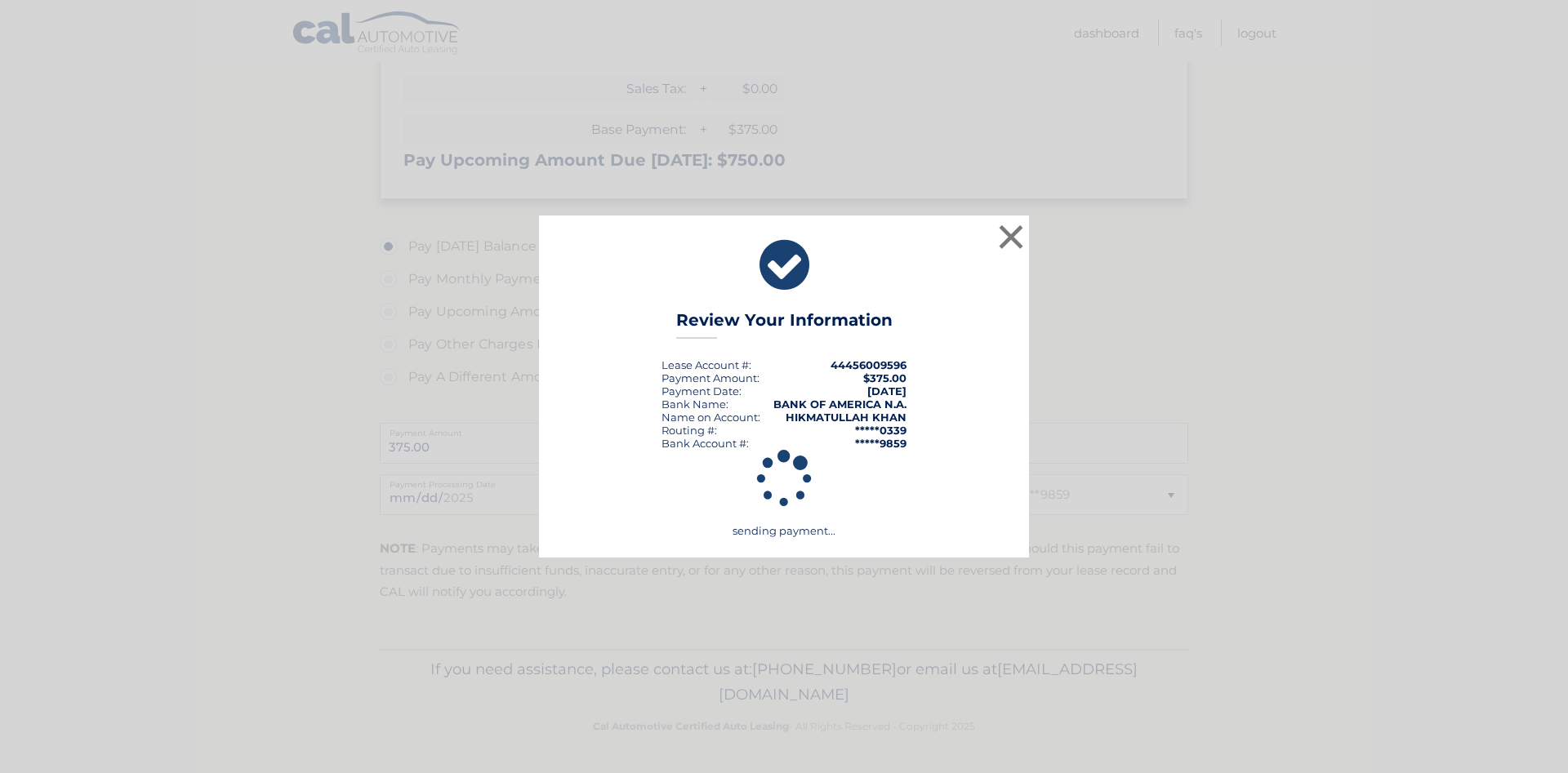
scroll to position [404, 0]
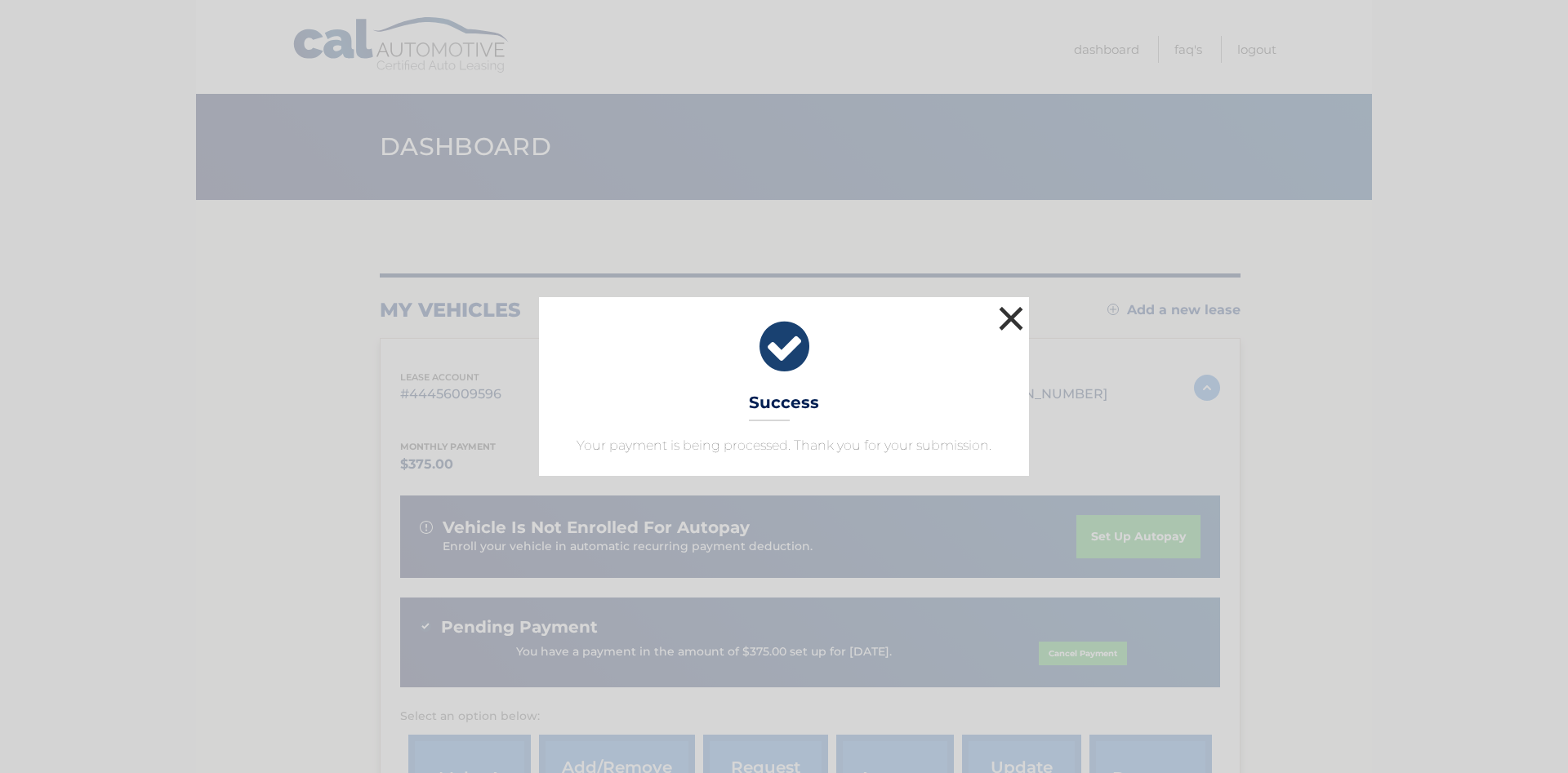
click at [1007, 320] on button "×" at bounding box center [1011, 318] width 32 height 32
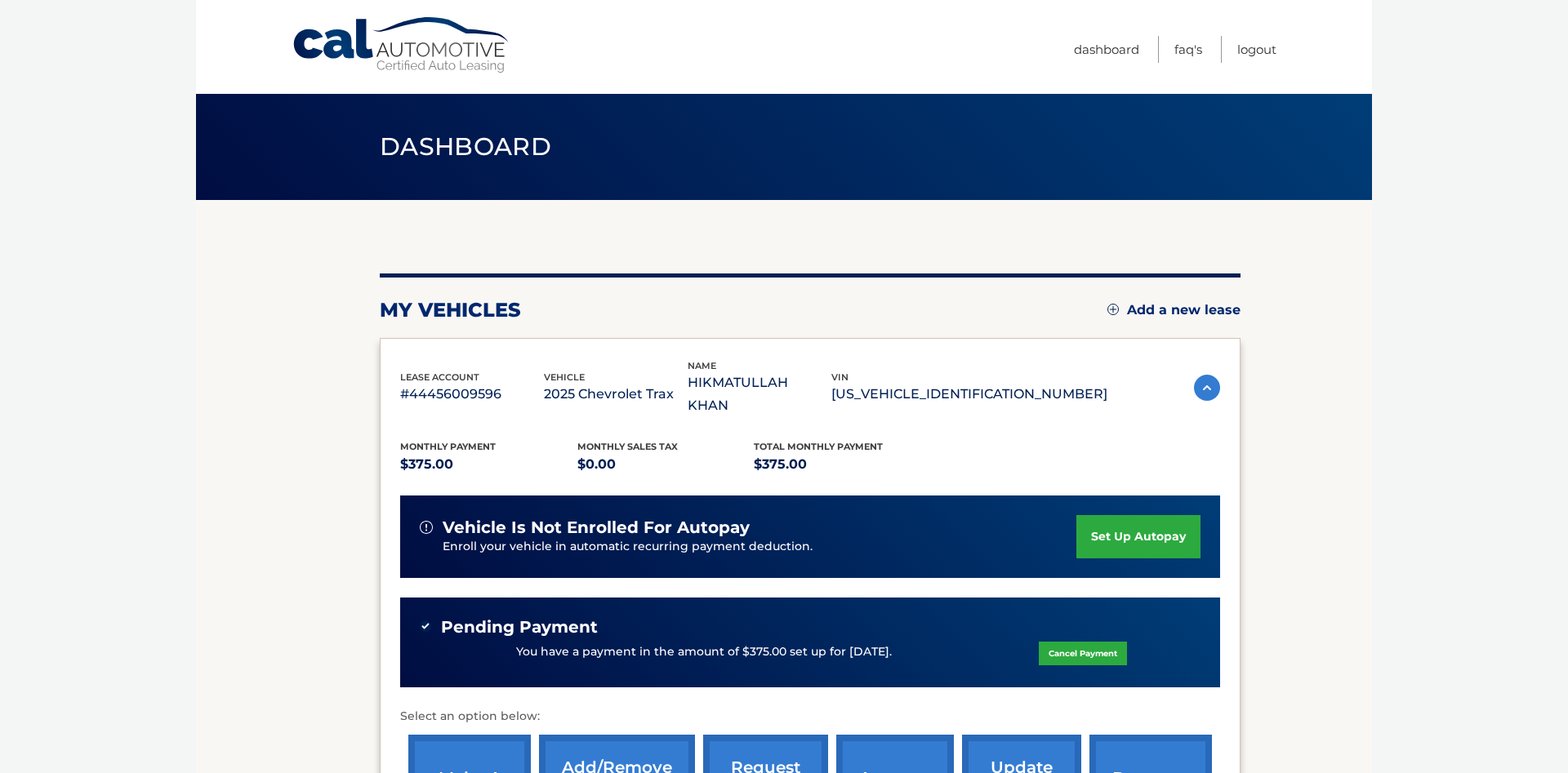
drag, startPoint x: 1041, startPoint y: 385, endPoint x: 395, endPoint y: 367, distance: 646.3
click at [395, 367] on div "lease account #44456009596 vehicle 2025 Chevrolet Trax name [PERSON_NAME] [US_V…" at bounding box center [809, 604] width 860 height 533
copy div "lease account #44456009596 vehicle 2025 Chevrolet Trax name HIKMATULLAH KHAN vi…"
click at [1257, 50] on link "Logout" at bounding box center [1257, 49] width 39 height 27
